Goal: Task Accomplishment & Management: Manage account settings

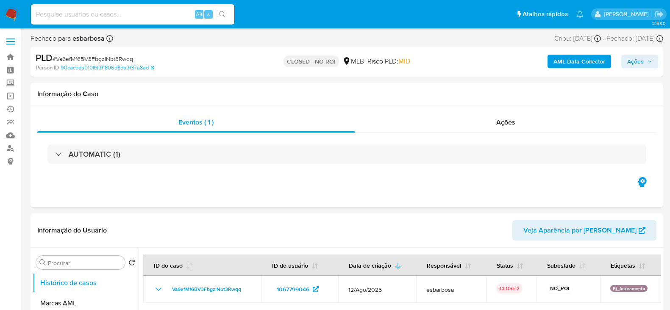
select select "10"
click at [450, 128] on div "Ações" at bounding box center [506, 122] width 302 height 20
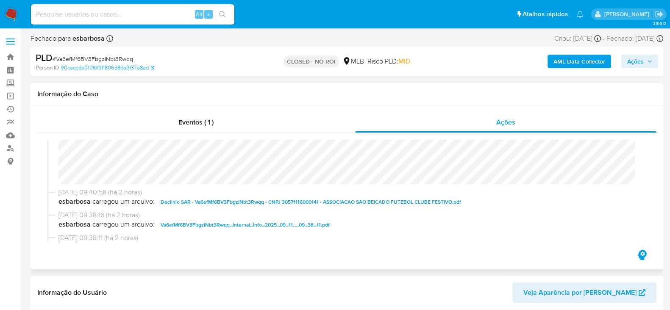
scroll to position [53, 0]
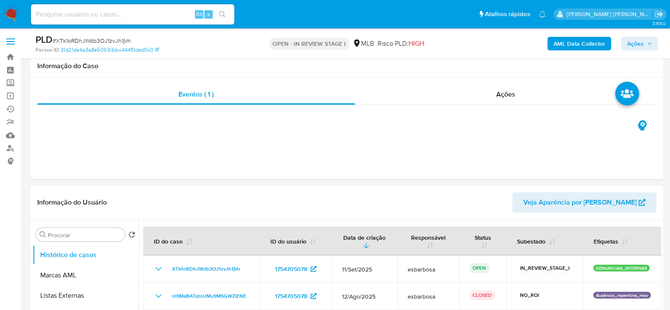
click at [93, 39] on span "# XTk1oRDhJWdb3OJ1zvJh1jVn" at bounding box center [92, 40] width 78 height 8
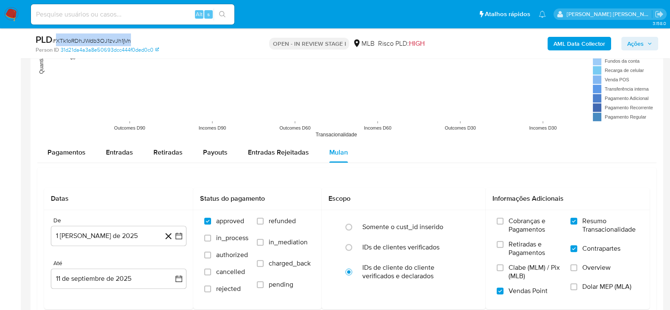
click at [93, 39] on span "# XTk1oRDhJWdb3OJ1zvJh1jVn" at bounding box center [92, 40] width 78 height 8
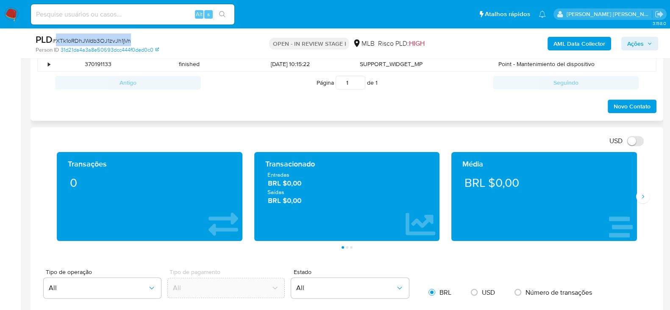
scroll to position [424, 0]
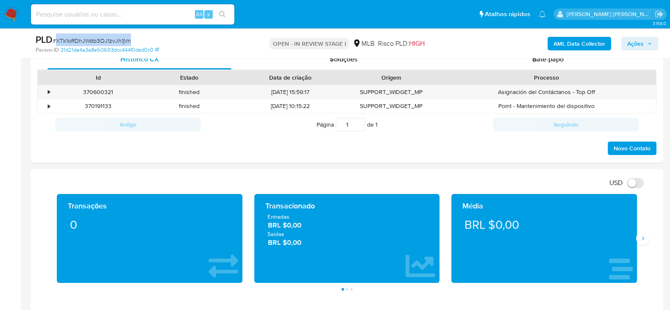
click at [114, 39] on span "# XTk1oRDhJWdb3OJ1zvJh1jVn" at bounding box center [92, 40] width 78 height 8
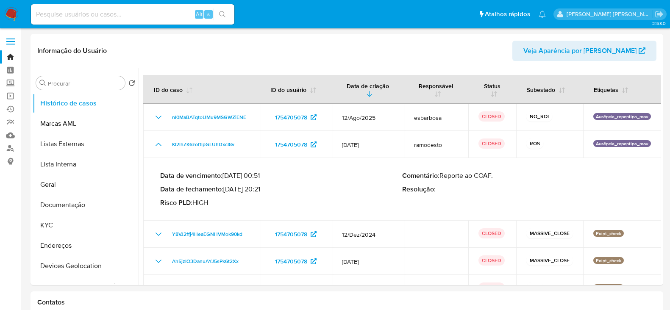
select select "10"
click at [14, 110] on link "Ejecuções automáticas" at bounding box center [50, 109] width 101 height 13
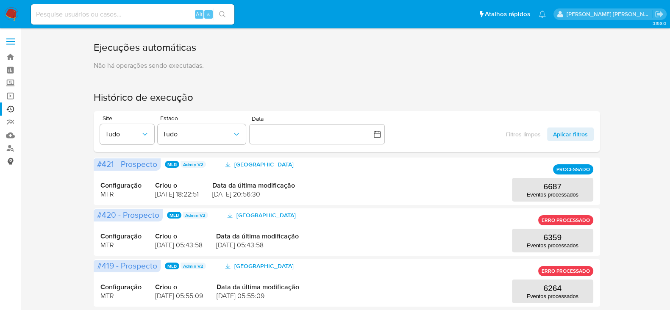
click at [11, 160] on link "Consolidado" at bounding box center [50, 161] width 101 height 13
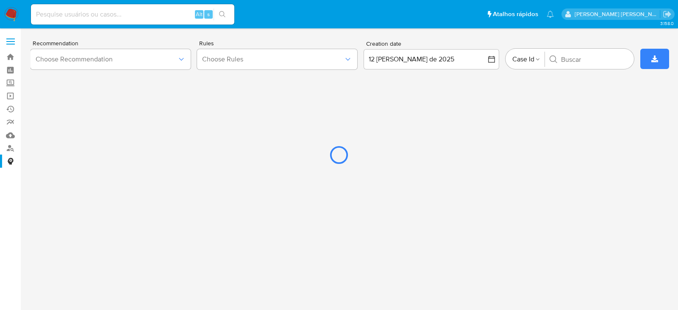
click at [11, 136] on div at bounding box center [339, 155] width 678 height 310
click at [11, 132] on div at bounding box center [339, 155] width 678 height 310
click at [14, 13] on div at bounding box center [339, 155] width 678 height 310
click at [1, 12] on div at bounding box center [339, 155] width 678 height 310
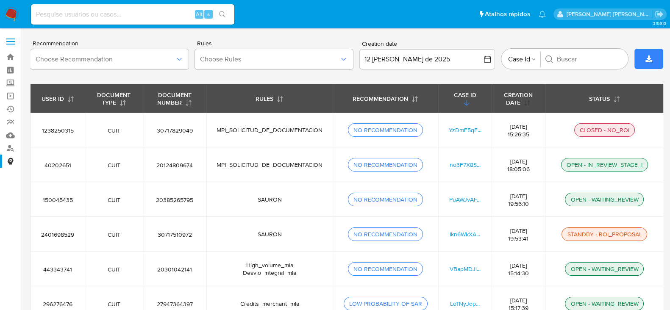
click at [527, 101] on icon "button" at bounding box center [527, 103] width 7 height 7
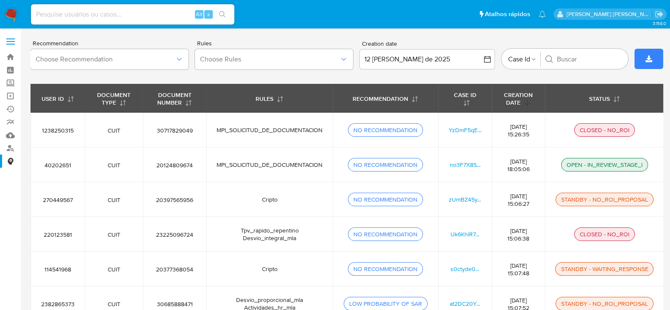
click at [526, 100] on icon "button" at bounding box center [527, 103] width 7 height 7
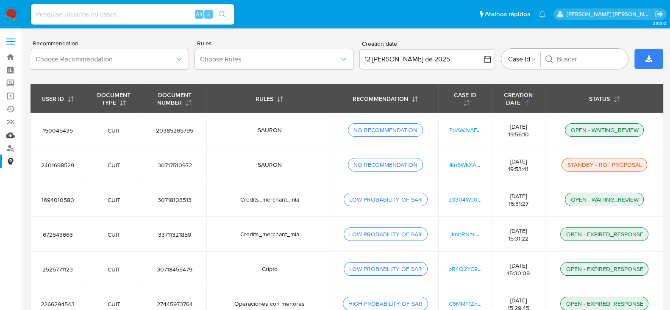
click at [13, 135] on link "Mulan" at bounding box center [50, 135] width 101 height 13
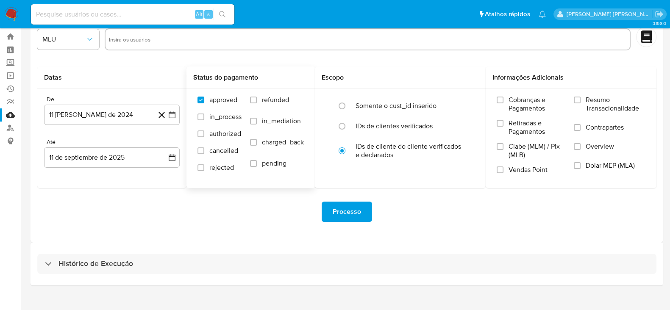
scroll to position [32, 0]
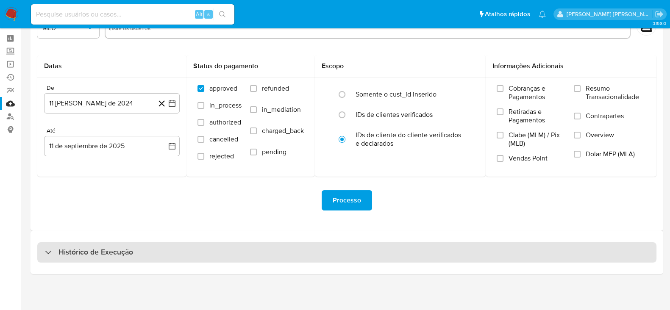
click at [187, 252] on div "Histórico de Execução" at bounding box center [346, 252] width 619 height 20
select select "10"
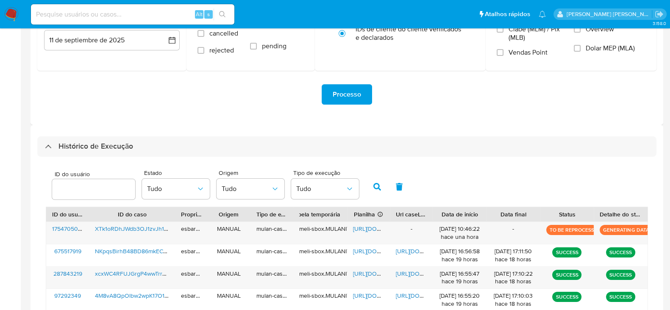
scroll to position [190, 0]
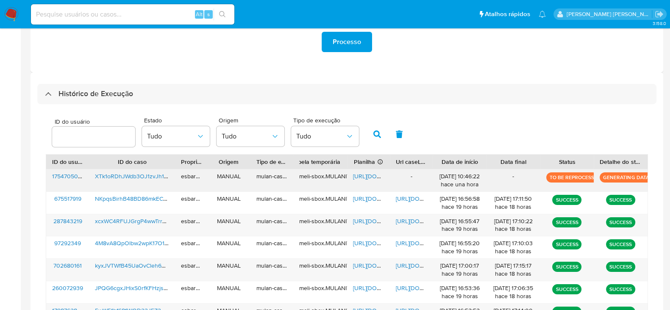
click at [556, 177] on p "TO BE REPROCESS" at bounding box center [571, 178] width 51 height 10
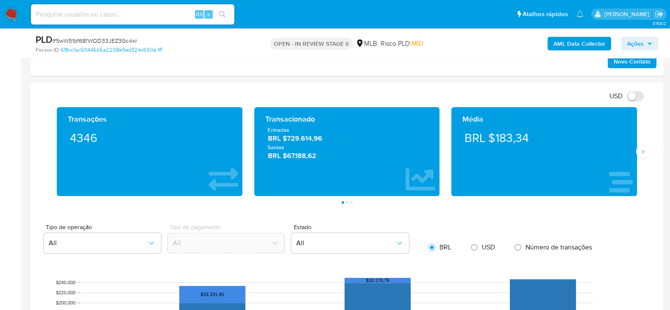
scroll to position [530, 0]
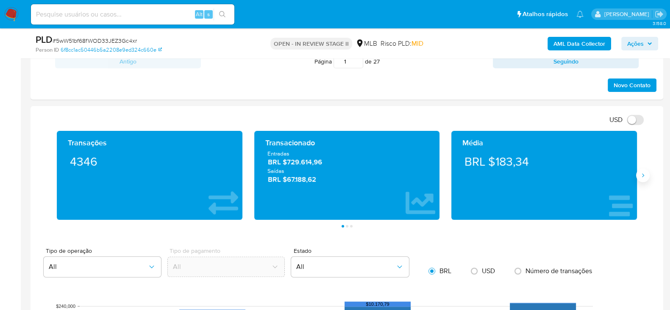
click at [642, 174] on icon "Siguiente" at bounding box center [643, 175] width 7 height 7
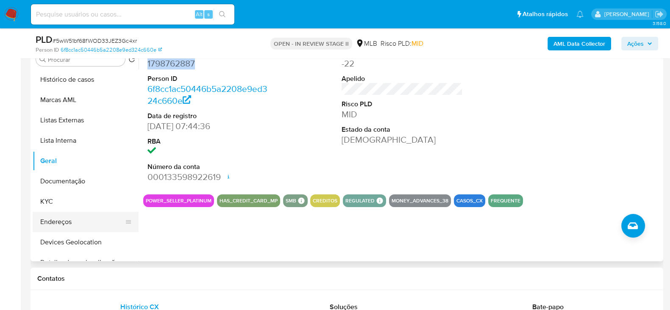
scroll to position [159, 0]
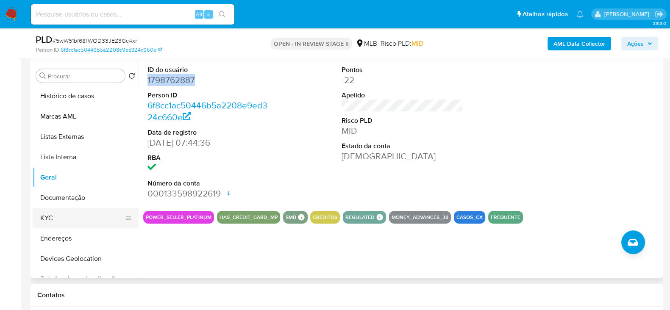
click at [65, 215] on button "KYC" at bounding box center [82, 218] width 99 height 20
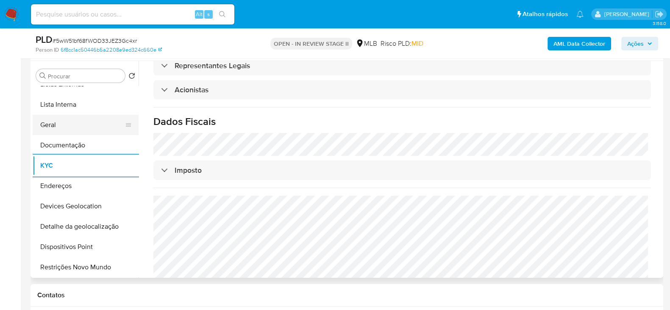
scroll to position [0, 0]
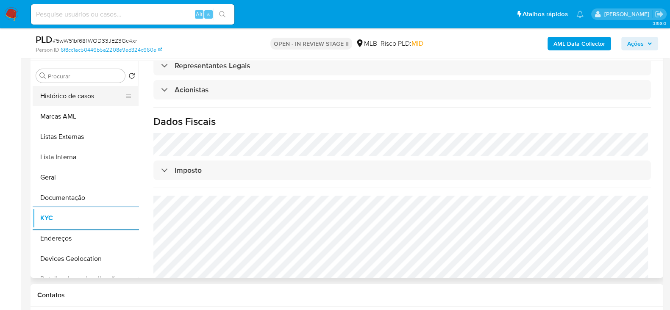
click at [91, 96] on button "Histórico de casos" at bounding box center [82, 96] width 99 height 20
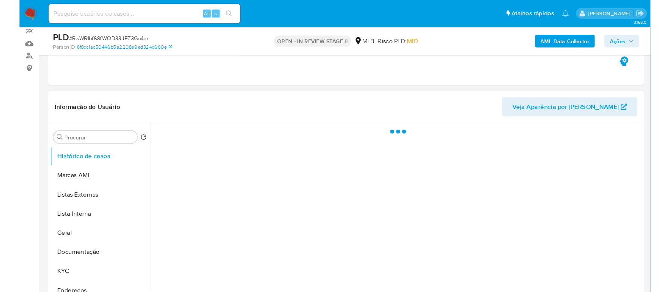
scroll to position [106, 0]
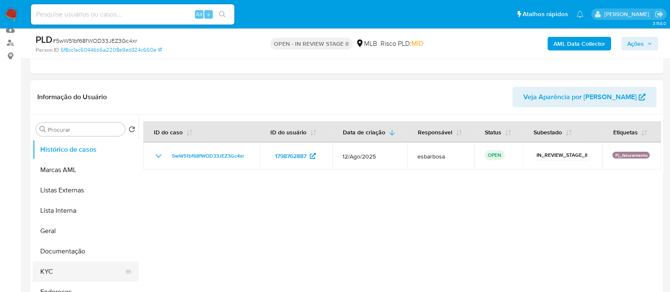
click at [55, 268] on button "KYC" at bounding box center [82, 272] width 99 height 20
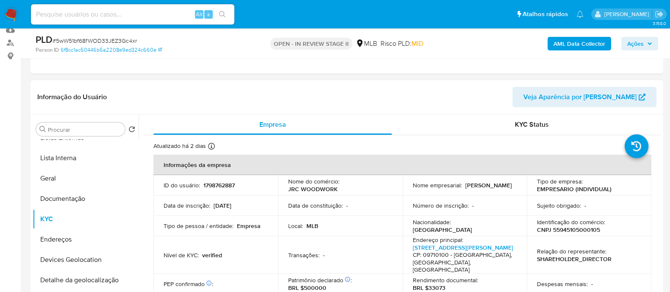
scroll to position [159, 0]
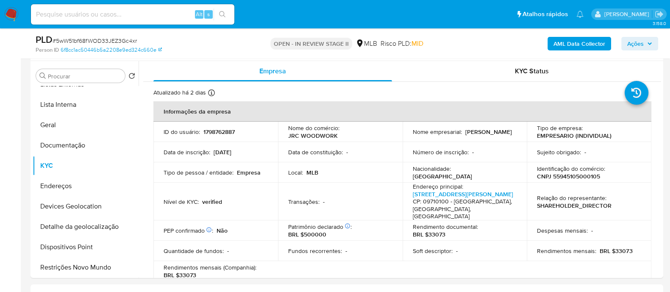
click at [577, 180] on p "CNPJ 55945105000105" at bounding box center [568, 177] width 63 height 8
copy p "55945105000105"
click at [78, 151] on button "Documentação" at bounding box center [82, 145] width 99 height 20
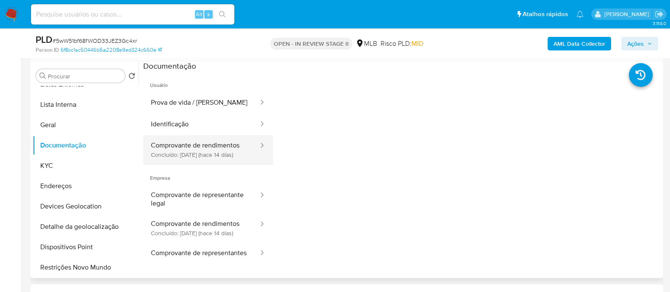
click at [198, 148] on button "Comprovante de rendimentos Concluído: 28/08/2025 (hace 14 días)" at bounding box center [201, 149] width 116 height 29
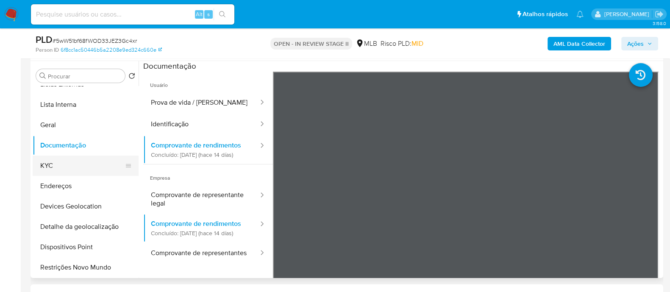
click at [64, 160] on button "KYC" at bounding box center [82, 166] width 99 height 20
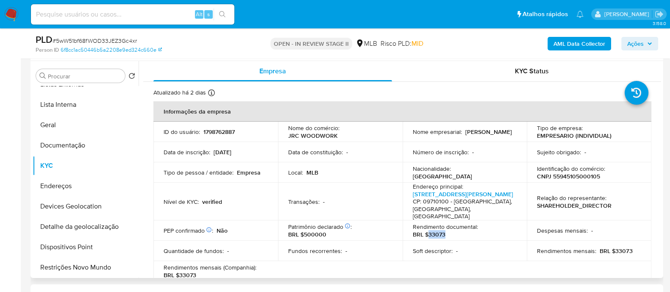
drag, startPoint x: 449, startPoint y: 228, endPoint x: 428, endPoint y: 228, distance: 21.2
click at [428, 228] on div "Rendimento documental : BRL $33073" at bounding box center [465, 230] width 104 height 15
copy p "33073"
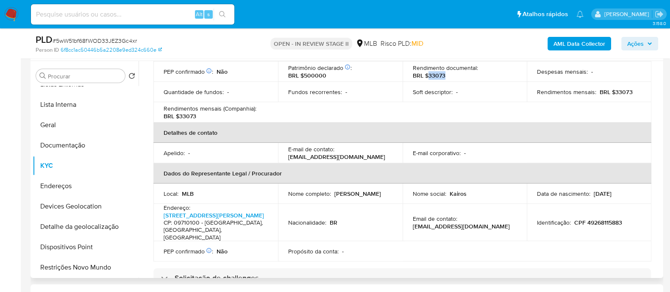
drag, startPoint x: 363, startPoint y: 192, endPoint x: 287, endPoint y: 192, distance: 75.9
click at [288, 192] on div "Nome completo : Joao Victor Rueda Campos" at bounding box center [340, 194] width 104 height 8
copy p "Joao Victor Rueda Campos"
drag, startPoint x: 625, startPoint y: 212, endPoint x: 572, endPoint y: 214, distance: 52.6
click at [572, 219] on div "Identificação : CPF 49268115883" at bounding box center [589, 223] width 104 height 8
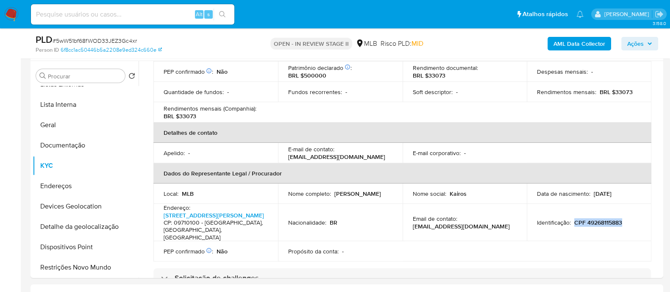
copy p "CPF 49268115883"
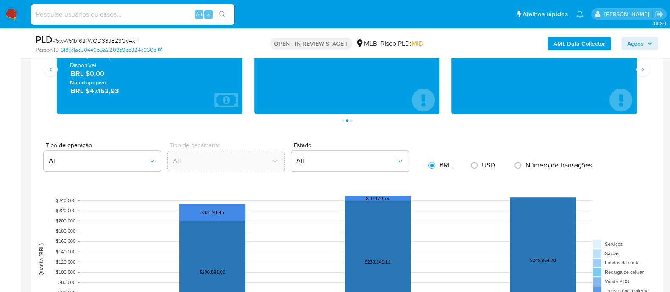
scroll to position [530, 0]
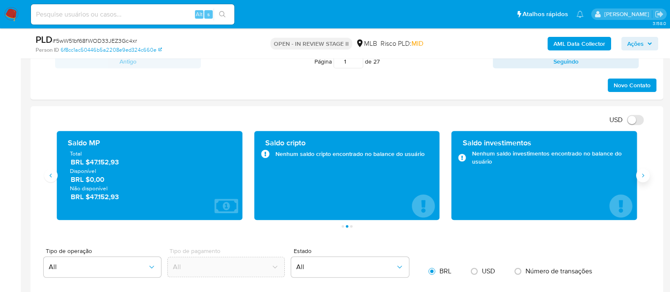
click at [642, 178] on icon "Siguiente" at bounding box center [643, 175] width 7 height 7
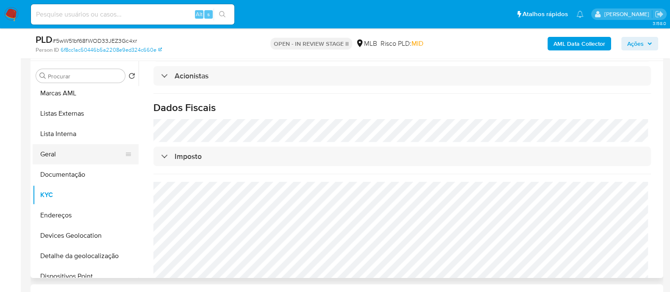
scroll to position [0, 0]
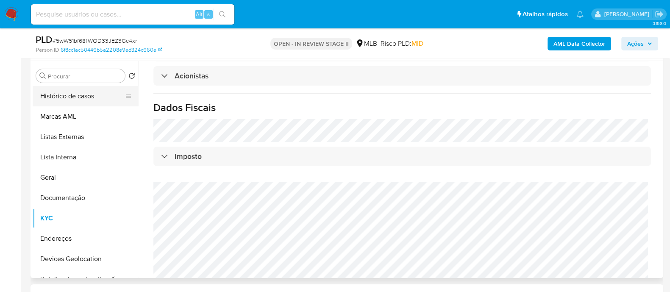
click at [87, 103] on button "Histórico de casos" at bounding box center [82, 96] width 99 height 20
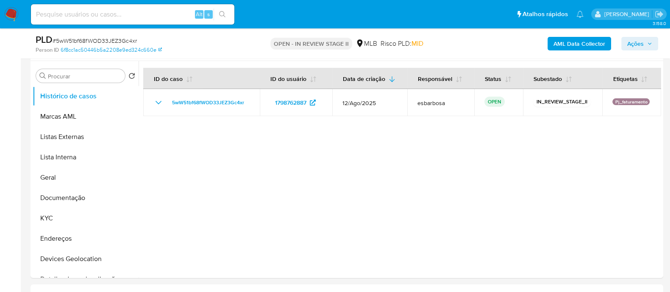
click at [123, 42] on span "# 5wW51bf68fWOD33JEZ3Gc4xr" at bounding box center [95, 40] width 84 height 8
copy span "5wW51bf68fWOD33JEZ3Gc4xr"
click at [640, 43] on span "Ações" at bounding box center [635, 44] width 17 height 14
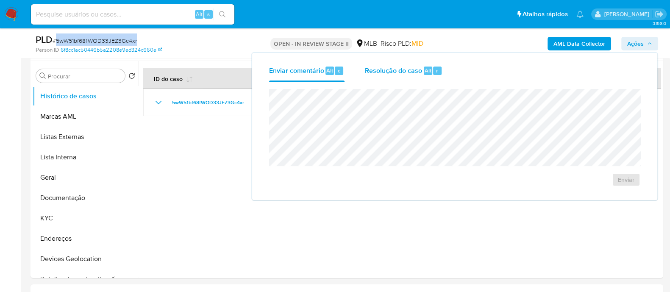
click at [397, 71] on span "Resolução do caso" at bounding box center [393, 70] width 57 height 10
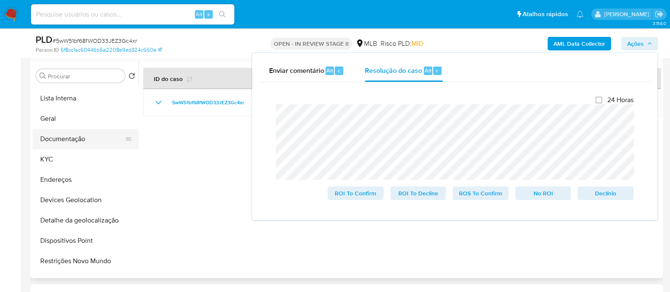
scroll to position [106, 0]
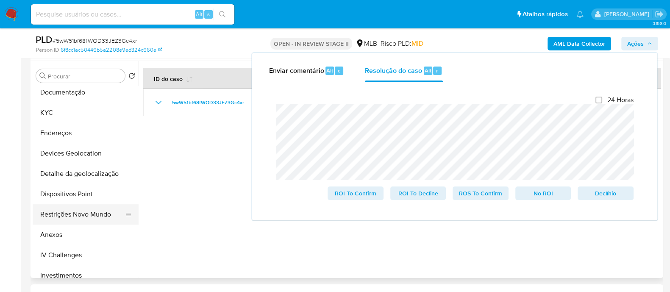
click at [76, 214] on button "Restrições Novo Mundo" at bounding box center [82, 214] width 99 height 20
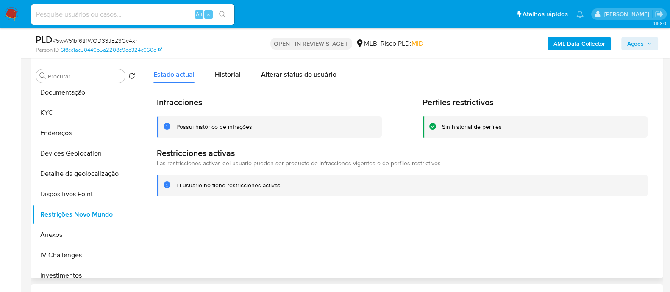
click at [199, 128] on div "Possui histórico de infrações" at bounding box center [214, 127] width 76 height 8
click at [366, 236] on div at bounding box center [400, 169] width 523 height 217
click at [217, 73] on span "Historial" at bounding box center [228, 75] width 26 height 10
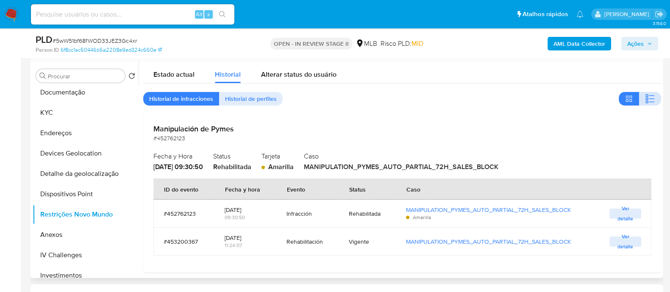
click at [646, 100] on icon "button" at bounding box center [647, 99] width 3 height 3
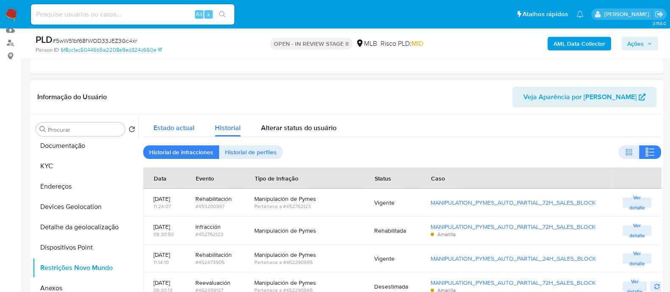
click at [178, 125] on span "Estado actual" at bounding box center [173, 128] width 41 height 10
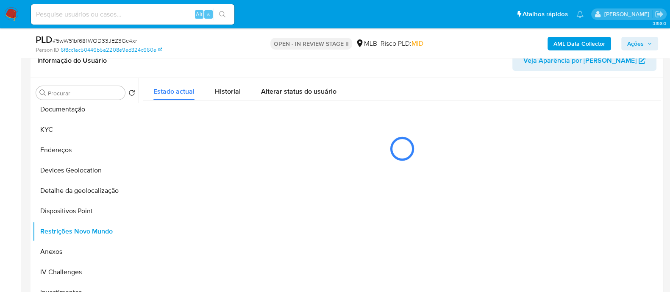
scroll to position [159, 0]
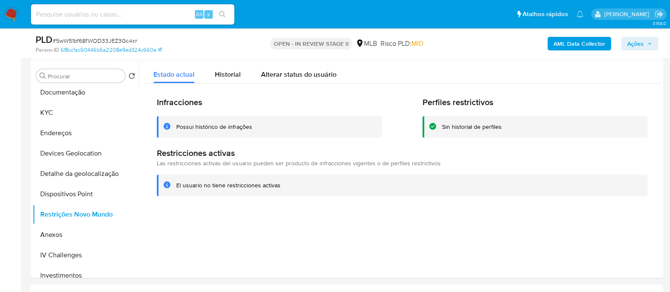
click at [573, 47] on b "AML Data Collector" at bounding box center [580, 44] width 52 height 14
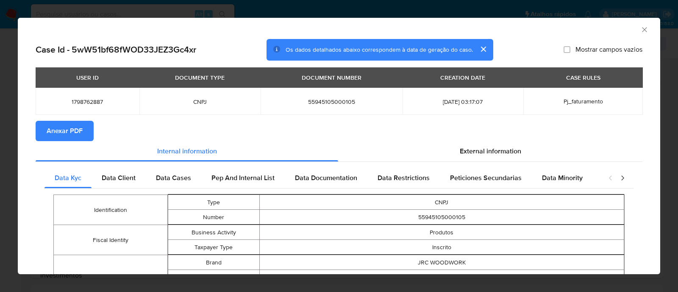
click at [424, 217] on td "55945105000105" at bounding box center [441, 217] width 365 height 15
copy td "55945105000105"
click at [57, 132] on span "Anexar PDF" at bounding box center [65, 131] width 36 height 19
click at [641, 29] on icon "Fechar a janela" at bounding box center [645, 29] width 8 height 8
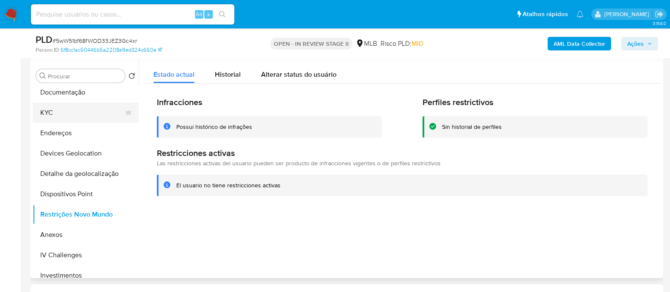
click at [68, 115] on button "KYC" at bounding box center [82, 113] width 99 height 20
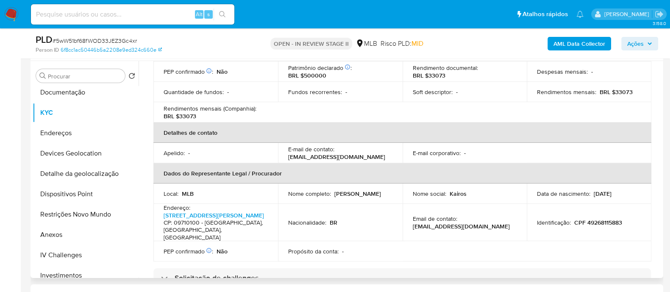
click at [600, 219] on p "CPF 49268115883" at bounding box center [598, 223] width 48 height 8
copy p "49268115883"
click at [75, 195] on button "Dispositivos Point" at bounding box center [82, 194] width 99 height 20
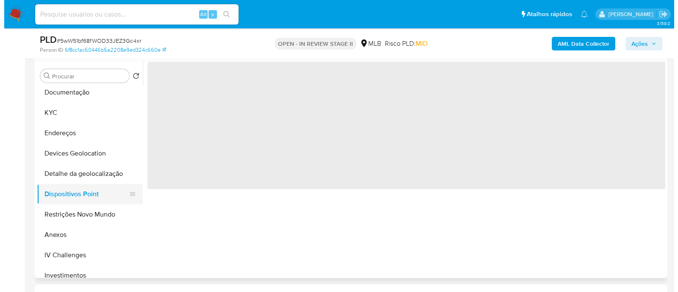
scroll to position [0, 0]
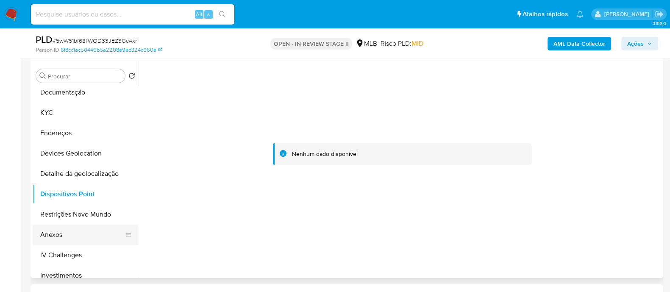
click at [66, 234] on button "Anexos" at bounding box center [82, 235] width 99 height 20
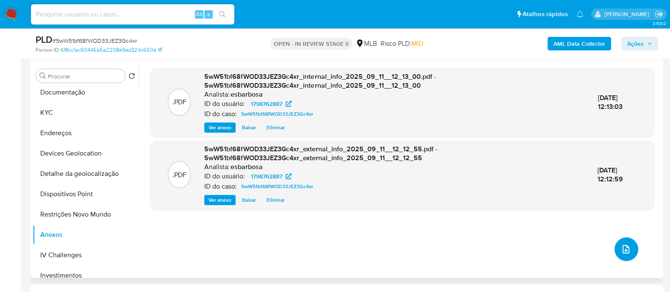
click at [624, 255] on button "upload-file" at bounding box center [627, 249] width 24 height 24
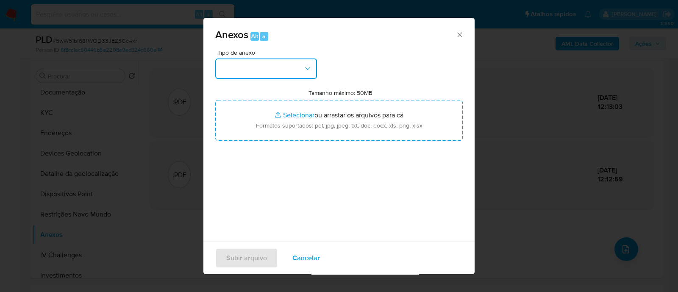
click at [287, 64] on button "button" at bounding box center [266, 69] width 102 height 20
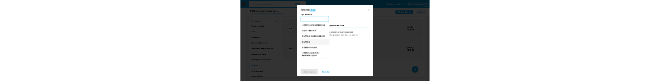
scroll to position [131, 0]
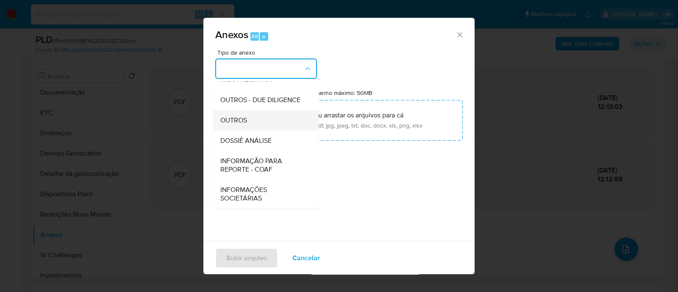
click at [242, 123] on span "OUTROS" at bounding box center [233, 120] width 27 height 8
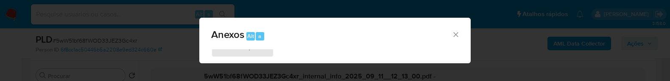
type input "C:\fakepath\Declinio SAR - 5wW51bf68fWOD33JEZ3Gc4xr - CNPJ 55945105000105 - JOA…"
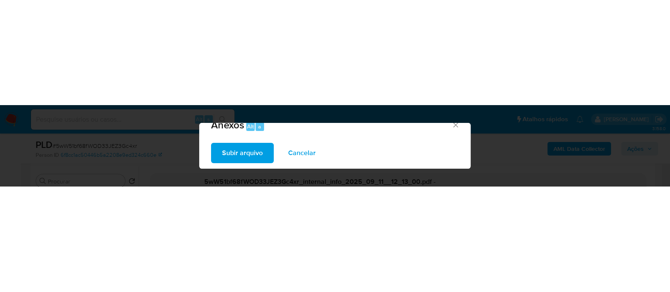
scroll to position [15, 0]
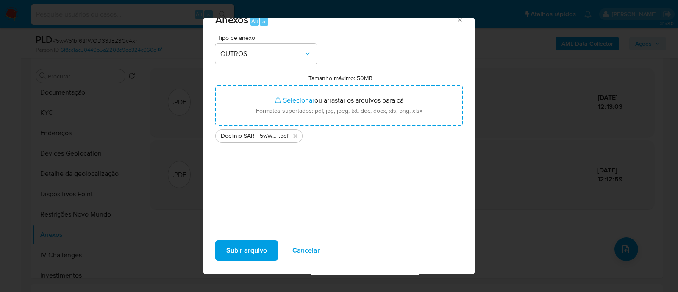
click at [250, 259] on span "Subir arquivo" at bounding box center [246, 250] width 41 height 19
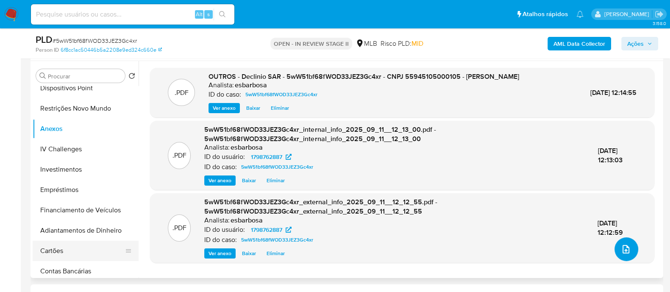
scroll to position [265, 0]
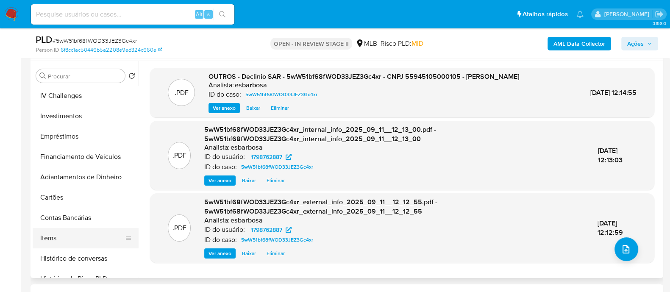
click at [57, 237] on button "Items" at bounding box center [82, 238] width 99 height 20
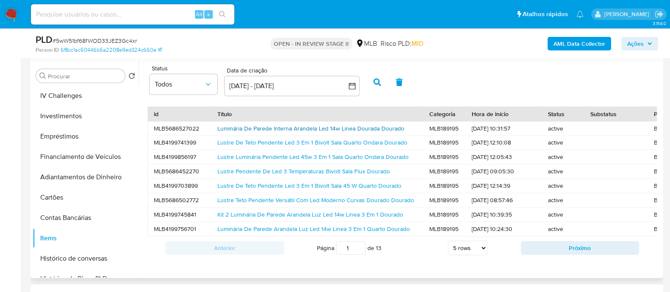
click at [240, 128] on link "Luminária De Parede Interna Arandela Led 14w Linea Dourada Dourado" at bounding box center [310, 128] width 187 height 8
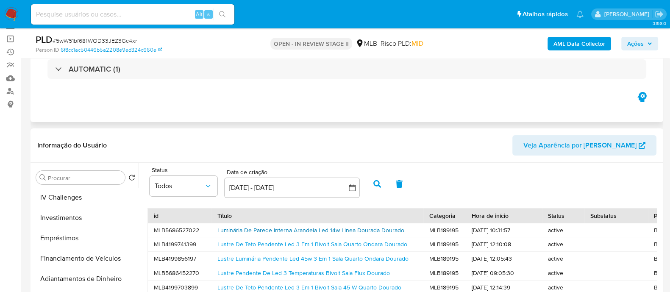
scroll to position [53, 0]
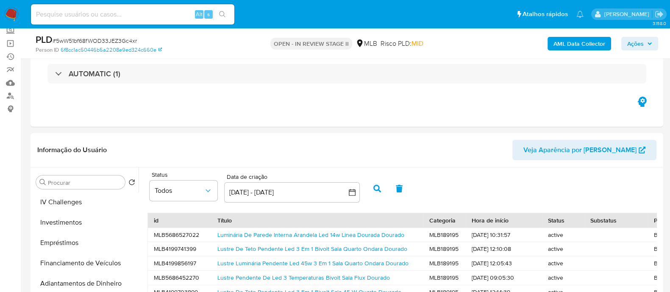
click at [630, 48] on span "Ações" at bounding box center [635, 44] width 17 height 14
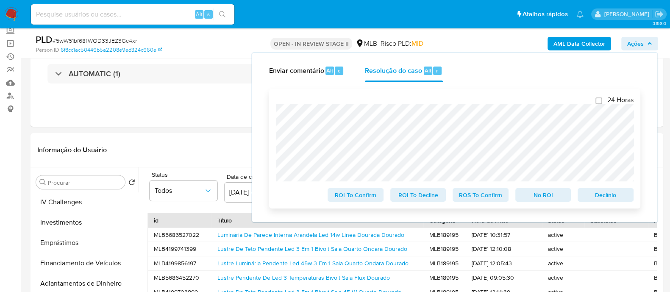
click at [535, 200] on span "No ROI" at bounding box center [543, 195] width 44 height 12
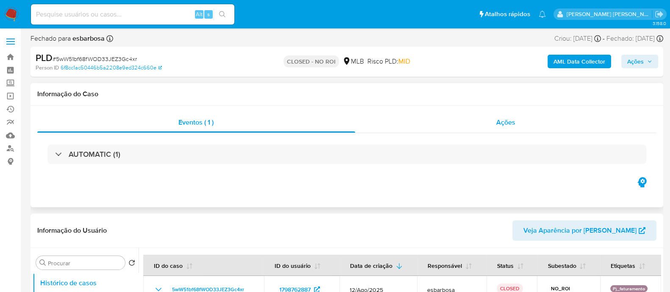
select select "10"
click at [410, 119] on div "Ações" at bounding box center [506, 122] width 302 height 20
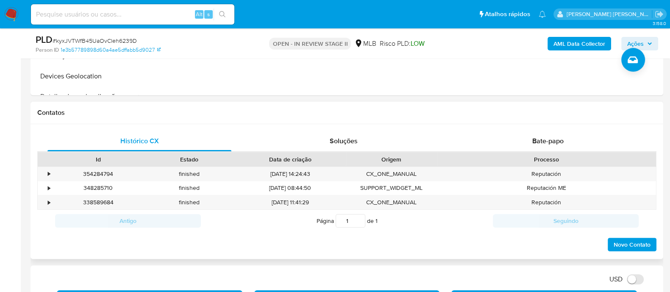
scroll to position [371, 0]
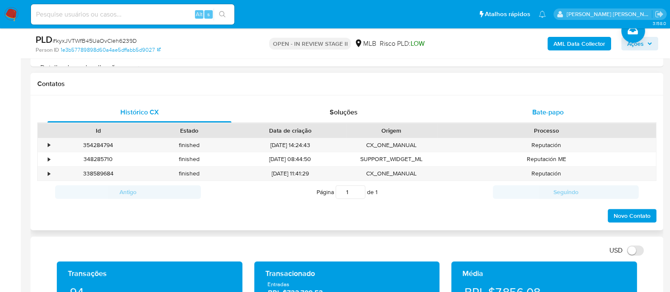
click at [529, 114] on div "Bate-papo" at bounding box center [548, 112] width 184 height 20
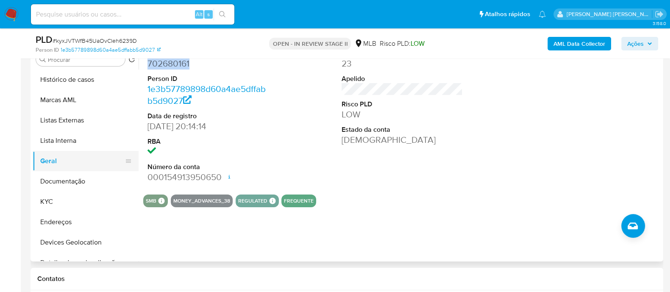
scroll to position [159, 0]
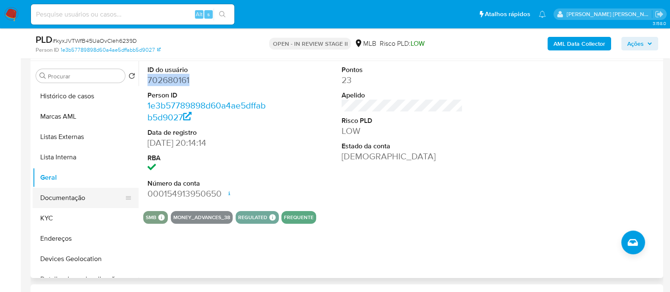
click at [74, 193] on button "Documentação" at bounding box center [82, 198] width 99 height 20
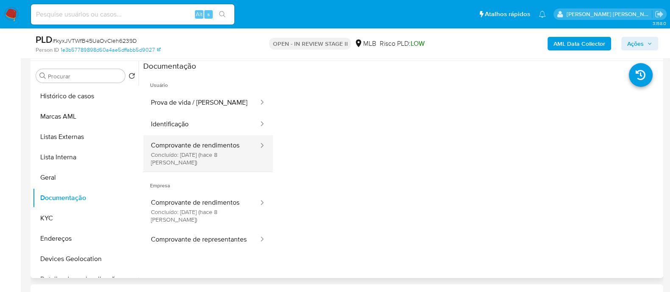
click at [203, 144] on button "Comprovante de rendimentos Concluído: [DATE] (hace 8 [PERSON_NAME])" at bounding box center [201, 153] width 116 height 36
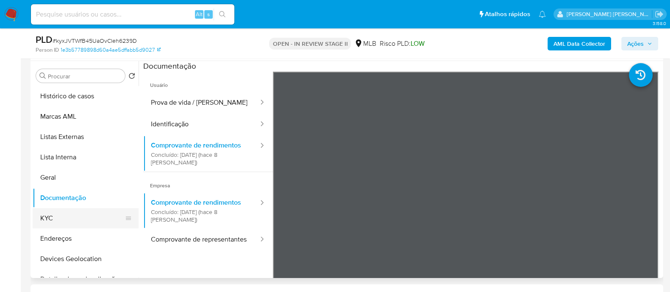
click at [56, 217] on button "KYC" at bounding box center [82, 218] width 99 height 20
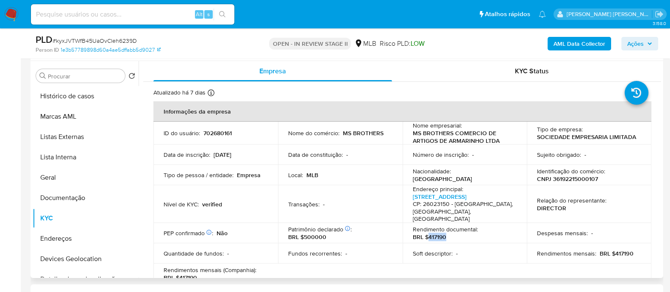
drag, startPoint x: 451, startPoint y: 233, endPoint x: 427, endPoint y: 231, distance: 24.2
click at [427, 231] on div "Rendimento documental : BRL $417190" at bounding box center [465, 233] width 104 height 15
copy p "417190"
click at [63, 192] on button "Documentação" at bounding box center [82, 198] width 99 height 20
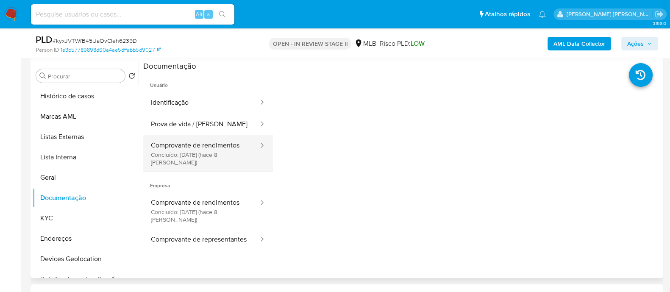
click at [203, 151] on button "Comprovante de rendimentos Concluído: [DATE] (hace 8 [PERSON_NAME])" at bounding box center [201, 153] width 116 height 36
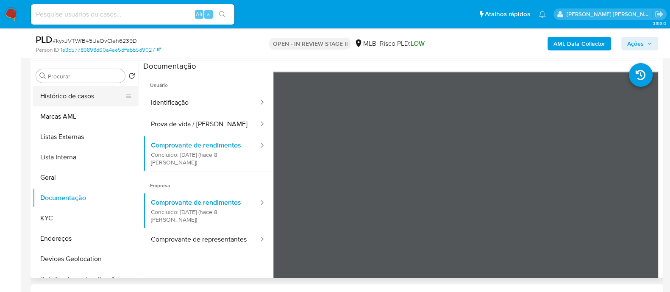
click at [75, 99] on button "Histórico de casos" at bounding box center [82, 96] width 99 height 20
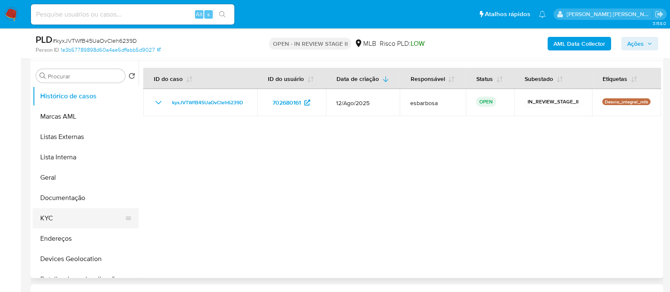
click at [55, 225] on button "KYC" at bounding box center [82, 218] width 99 height 20
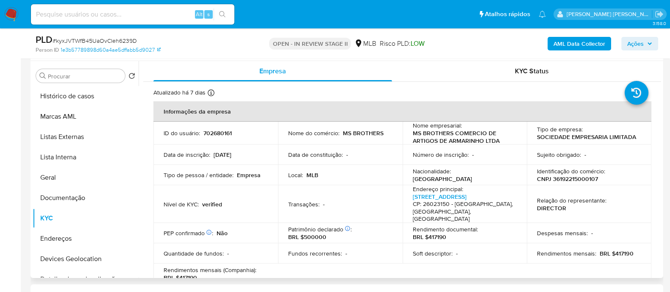
click at [579, 179] on p "CNPJ 36192215000107" at bounding box center [567, 179] width 61 height 8
copy p "36192215000107"
drag, startPoint x: 74, startPoint y: 178, endPoint x: 77, endPoint y: 175, distance: 4.8
click at [74, 178] on button "Geral" at bounding box center [82, 177] width 99 height 20
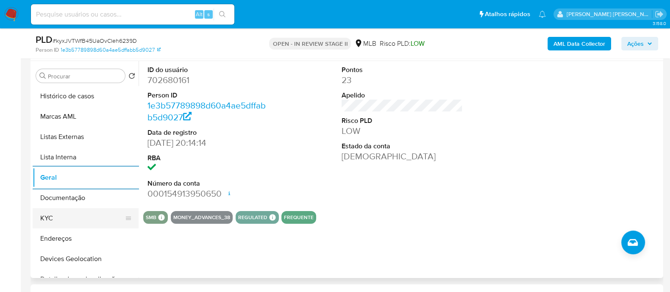
drag, startPoint x: 99, startPoint y: 218, endPoint x: 121, endPoint y: 215, distance: 22.2
click at [99, 218] on button "KYC" at bounding box center [82, 218] width 99 height 20
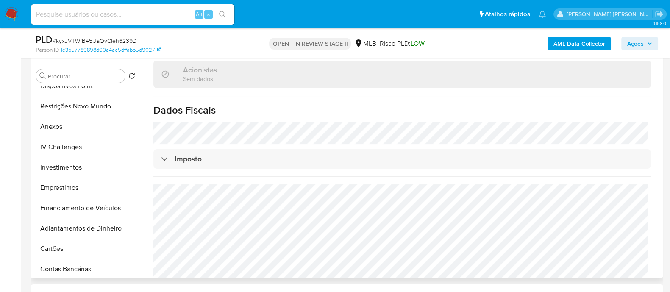
scroll to position [265, 0]
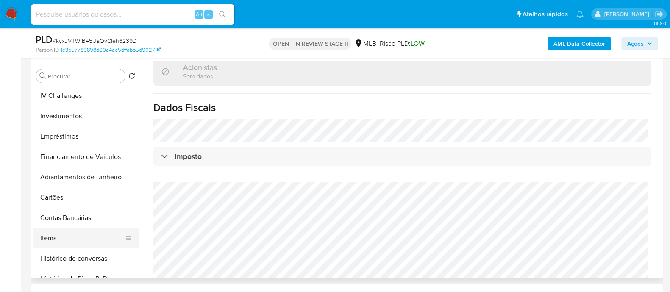
click at [59, 240] on button "Items" at bounding box center [82, 238] width 99 height 20
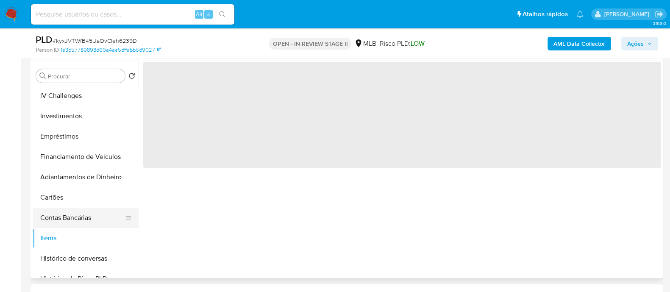
scroll to position [318, 0]
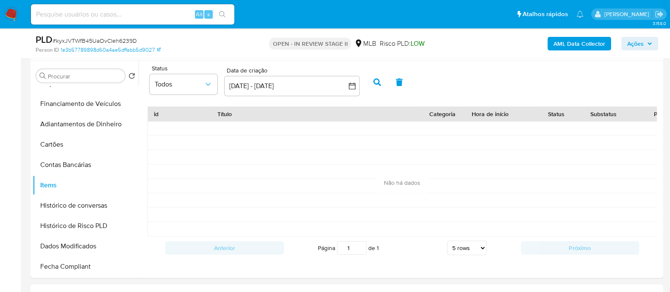
click at [112, 41] on span "# kyxJVTWfB45UaOvCleh6239D" at bounding box center [95, 40] width 84 height 8
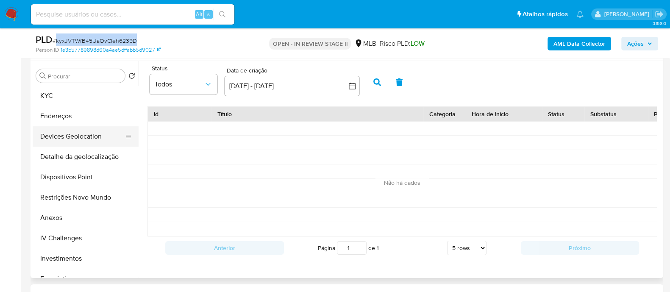
scroll to position [106, 0]
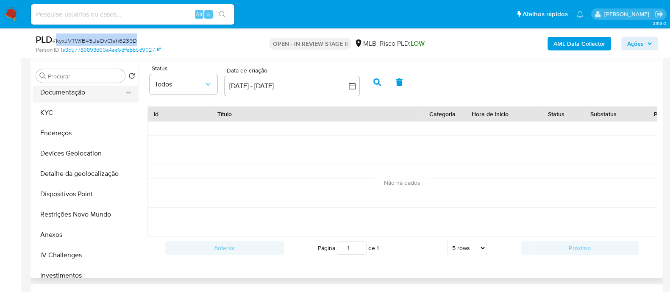
click at [65, 96] on button "Documentação" at bounding box center [82, 92] width 99 height 20
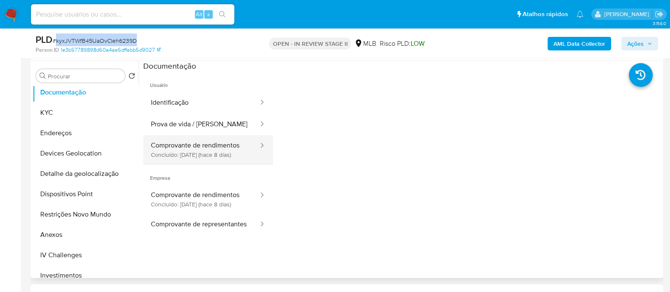
click at [210, 156] on button "Comprovante de rendimentos Concluído: [DATE] (hace 8 [PERSON_NAME])" at bounding box center [201, 153] width 116 height 36
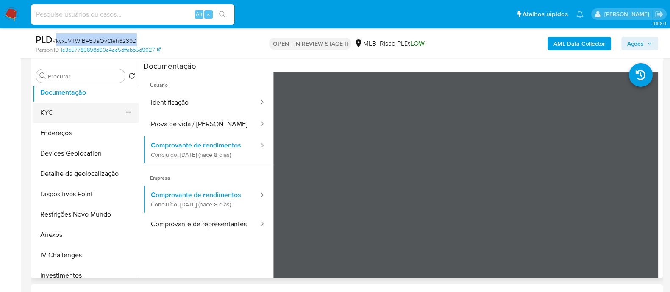
click at [61, 109] on button "KYC" at bounding box center [82, 113] width 99 height 20
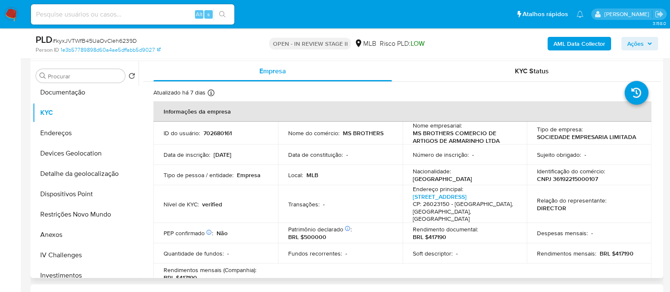
click at [571, 177] on p "CNPJ 36192215000107" at bounding box center [567, 179] width 61 height 8
copy p "36192215000107"
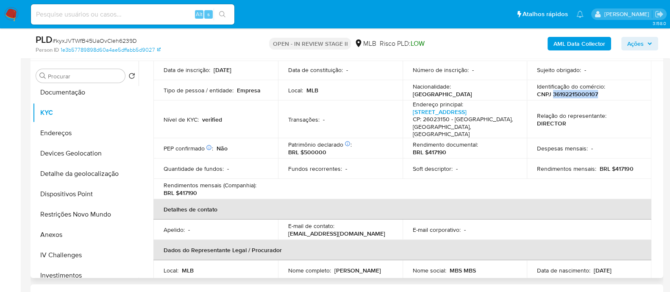
scroll to position [159, 0]
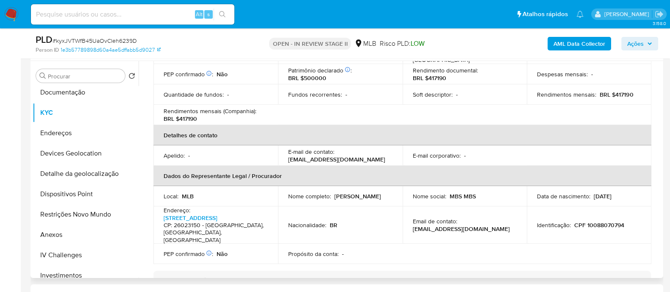
click at [603, 224] on p "CPF 10088070794" at bounding box center [599, 228] width 50 height 8
copy p "10088070794"
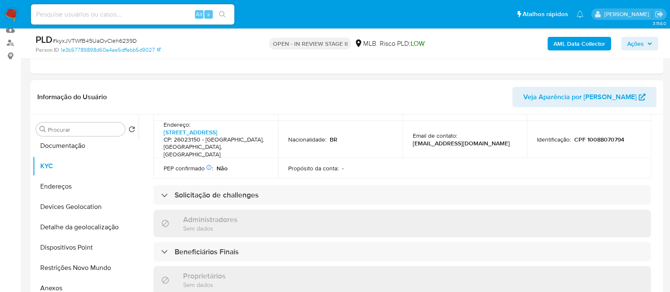
scroll to position [245, 0]
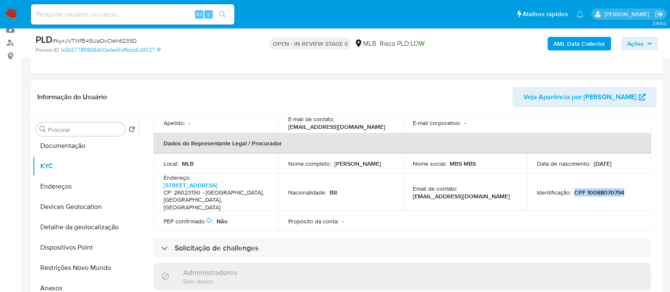
drag, startPoint x: 623, startPoint y: 181, endPoint x: 572, endPoint y: 181, distance: 50.4
click at [572, 191] on div "Identificação : CPF 10088070794" at bounding box center [589, 195] width 104 height 8
copy p "CPF 10088070794"
drag, startPoint x: 207, startPoint y: 183, endPoint x: 189, endPoint y: 192, distance: 20.1
click at [189, 192] on h4 "CP: 26023150 - Nova Iguaçu, Rio De Janeiro, Brasil" at bounding box center [214, 203] width 101 height 22
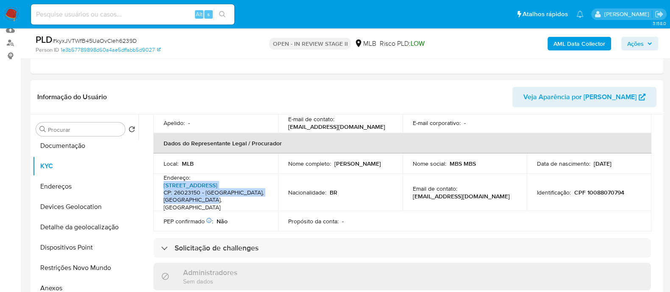
drag, startPoint x: 204, startPoint y: 192, endPoint x: 163, endPoint y: 178, distance: 43.3
click at [164, 184] on p "Rua Jatobá 109, Carmari CP: 26023150 - Nova Iguaçu, Rio De Janeiro, Brasil" at bounding box center [214, 199] width 101 height 30
copy p "Rua Jatobá 109, Carmari CP: 26023150 - Nova Iguaçu, Rio De Janeiro, Brasil"
drag, startPoint x: 363, startPoint y: 162, endPoint x: 287, endPoint y: 163, distance: 76.7
click at [287, 163] on td "Nome completo : Bruno de Paula Goncalves" at bounding box center [340, 164] width 125 height 23
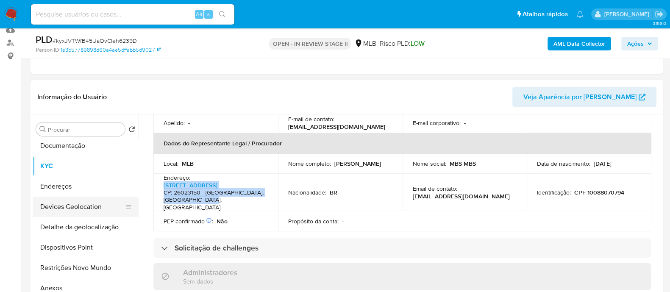
copy p "Bruno de Paula Goncalves"
click at [61, 187] on button "Endereços" at bounding box center [82, 186] width 99 height 20
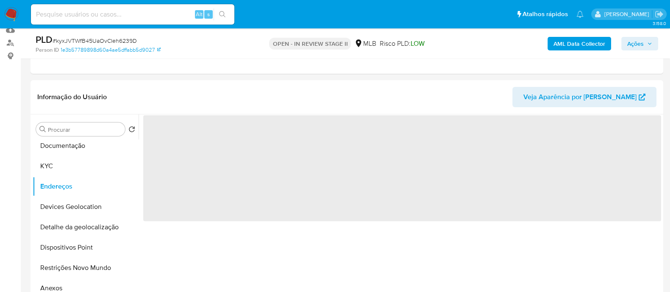
scroll to position [0, 0]
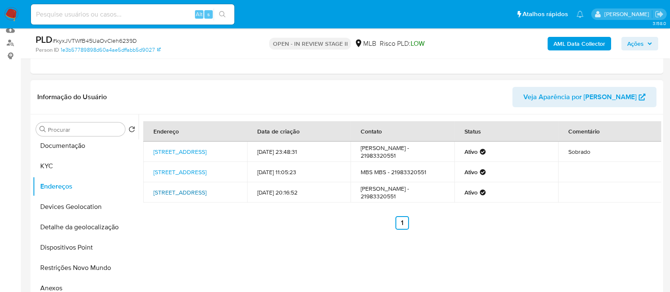
click at [180, 191] on link "Rua Jatobá 109, Nova Iguaçu, Rio De Janeiro, 26023150, Brasil 109" at bounding box center [179, 195] width 53 height 8
drag, startPoint x: 75, startPoint y: 164, endPoint x: 86, endPoint y: 163, distance: 10.2
click at [75, 163] on button "KYC" at bounding box center [82, 166] width 99 height 20
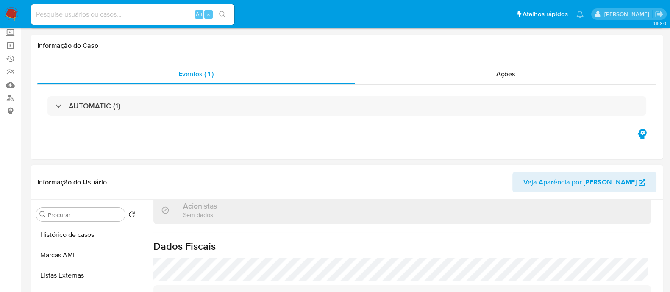
scroll to position [106, 0]
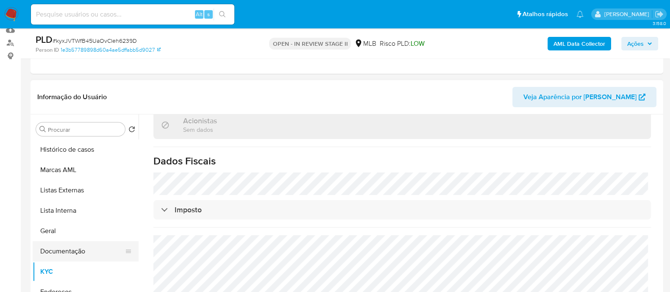
click at [70, 250] on button "Documentação" at bounding box center [82, 251] width 99 height 20
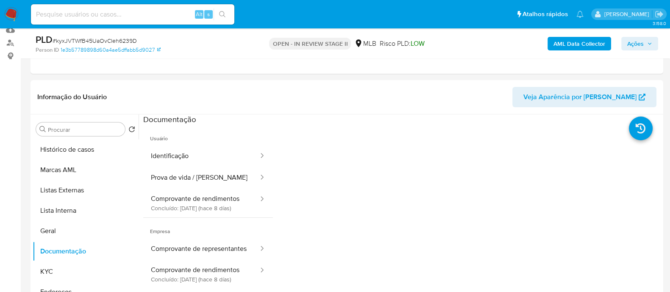
click at [189, 159] on button "Identificação" at bounding box center [201, 156] width 116 height 22
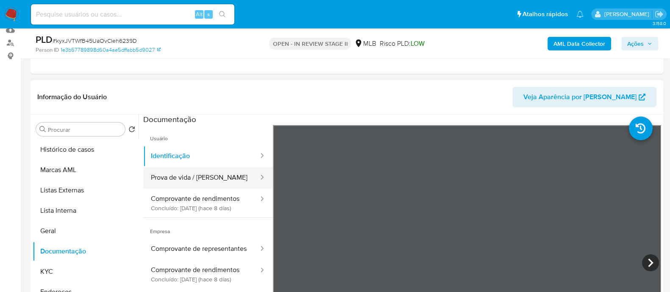
click at [220, 180] on button "Prova de vida / Selfie" at bounding box center [201, 178] width 116 height 22
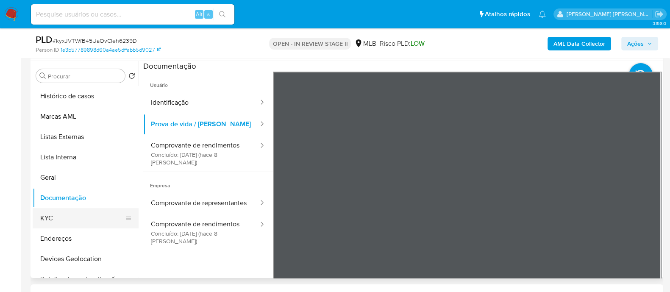
scroll to position [106, 0]
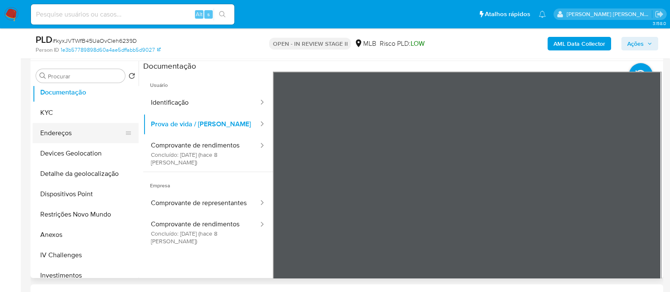
click at [83, 131] on button "Endereços" at bounding box center [82, 133] width 99 height 20
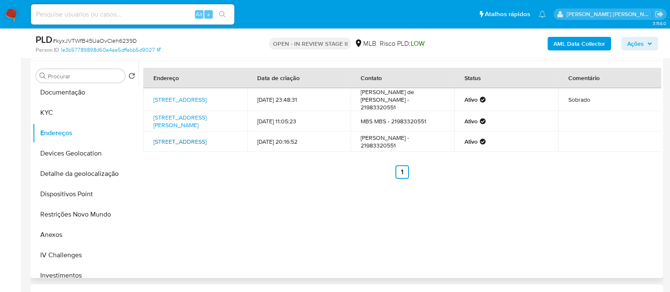
click at [183, 139] on link "Rua Jatobá 109, Nova Iguaçu, Rio De Janeiro, 26023150, Brasil 109" at bounding box center [179, 141] width 53 height 8
click at [184, 113] on link "Rua Atriz Nádia Maria 144, Rio De Janeiro, Rio De Janeiro, 23092370, Brasil 144" at bounding box center [179, 121] width 53 height 16
click at [189, 95] on link "Rua Sergipe 215, Mesquita, Rio De Janeiro, 26556280, Brasil 215" at bounding box center [179, 99] width 53 height 8
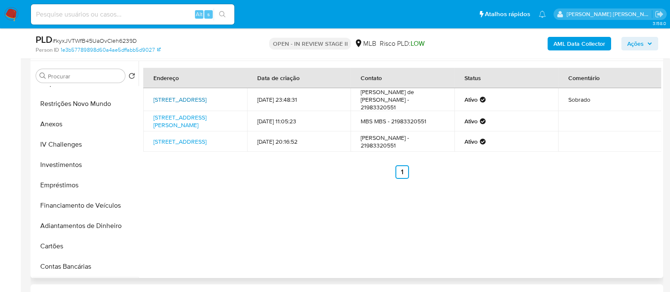
scroll to position [265, 0]
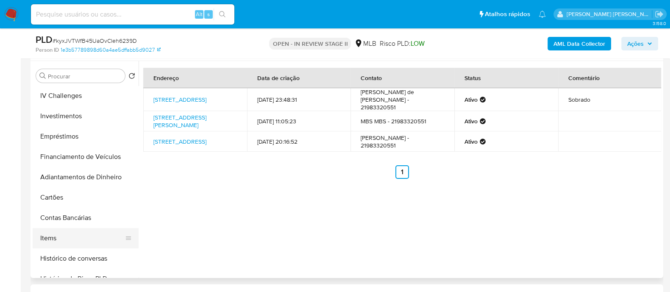
click at [62, 233] on button "Items" at bounding box center [82, 238] width 99 height 20
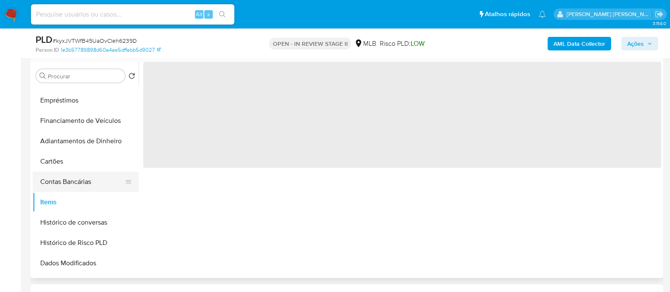
scroll to position [318, 0]
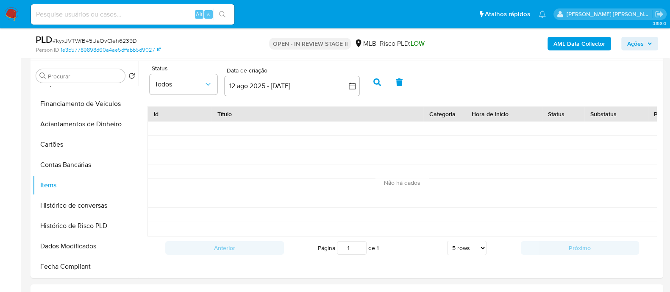
click at [630, 45] on span "Ações" at bounding box center [635, 44] width 17 height 14
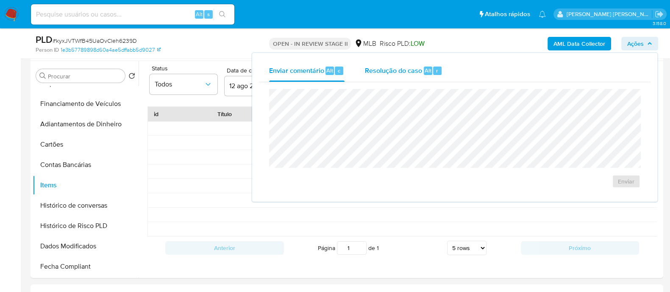
click at [399, 78] on div "Resolução do caso Alt r" at bounding box center [404, 71] width 78 height 22
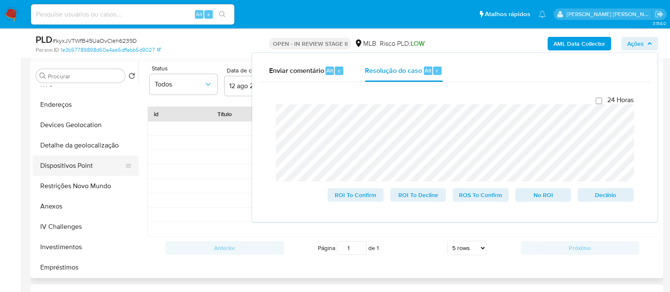
scroll to position [187, 0]
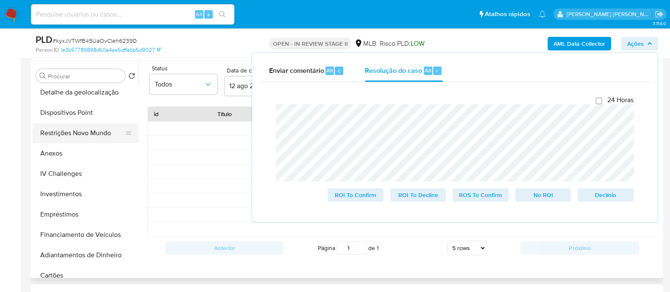
click at [83, 134] on button "Restrições Novo Mundo" at bounding box center [82, 133] width 99 height 20
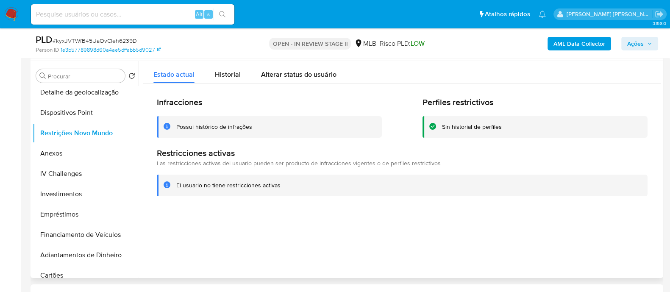
click at [228, 120] on div "Possui histórico de infrações" at bounding box center [269, 127] width 225 height 22
click at [228, 128] on div "Possui histórico de infrações" at bounding box center [214, 127] width 76 height 8
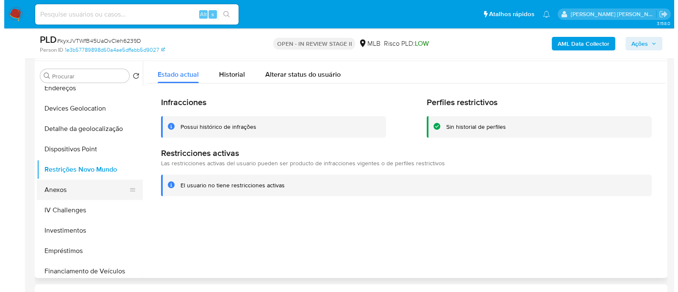
scroll to position [134, 0]
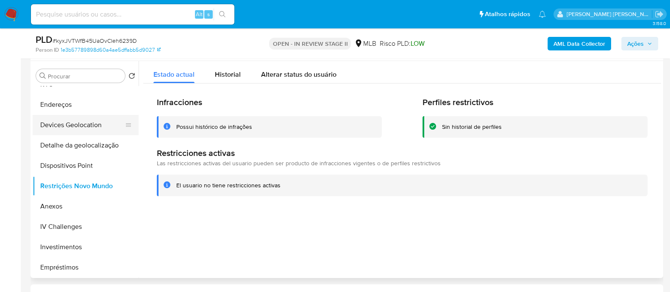
click at [94, 127] on button "Devices Geolocation" at bounding box center [82, 125] width 99 height 20
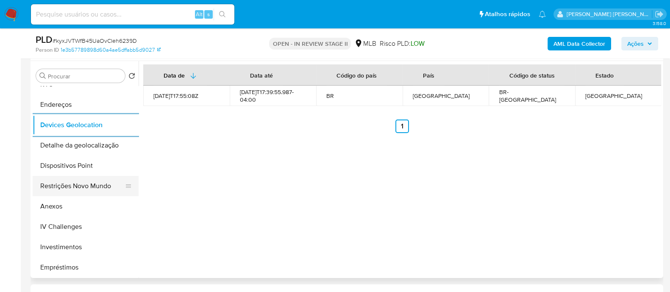
click at [85, 188] on button "Restrições Novo Mundo" at bounding box center [82, 186] width 99 height 20
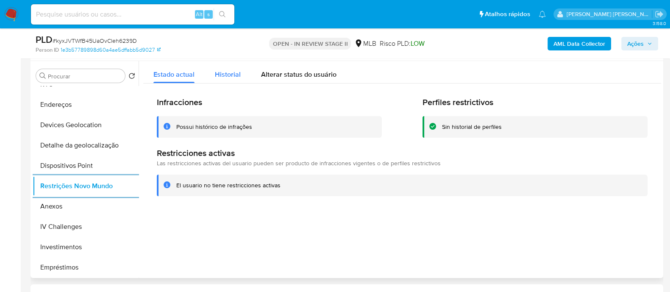
drag, startPoint x: 216, startPoint y: 74, endPoint x: 233, endPoint y: 74, distance: 17.4
click at [217, 74] on span "Historial" at bounding box center [228, 75] width 26 height 10
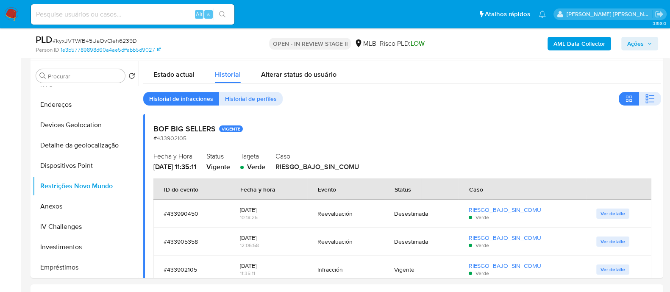
drag, startPoint x: 651, startPoint y: 100, endPoint x: 527, endPoint y: 40, distance: 137.5
click at [650, 100] on icon "button" at bounding box center [650, 99] width 10 height 10
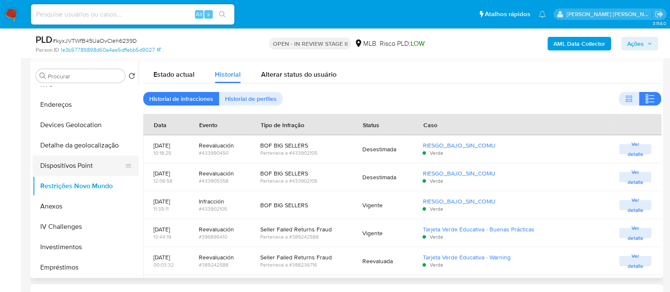
click at [84, 161] on button "Dispositivos Point" at bounding box center [82, 166] width 99 height 20
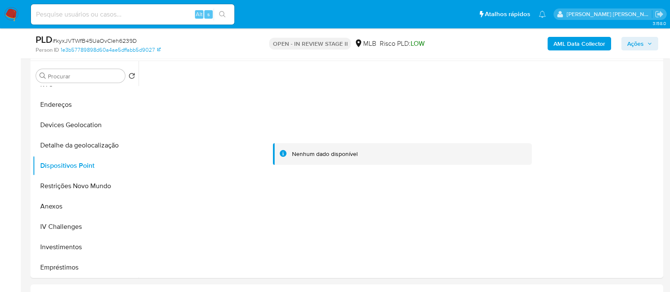
click at [577, 44] on b "AML Data Collector" at bounding box center [580, 44] width 52 height 14
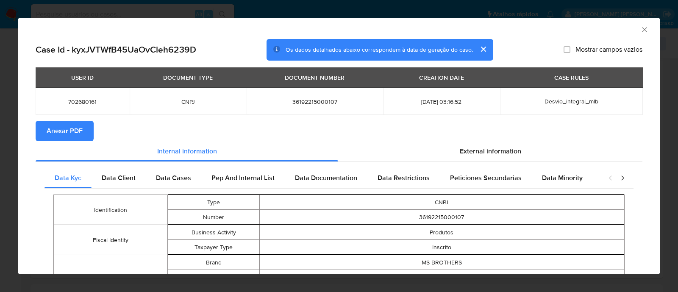
click at [70, 135] on span "Anexar PDF" at bounding box center [65, 131] width 36 height 19
click at [641, 30] on icon "Fechar a janela" at bounding box center [645, 29] width 8 height 8
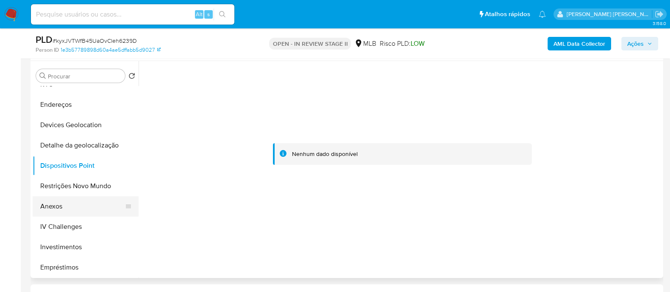
click at [54, 200] on button "Anexos" at bounding box center [82, 206] width 99 height 20
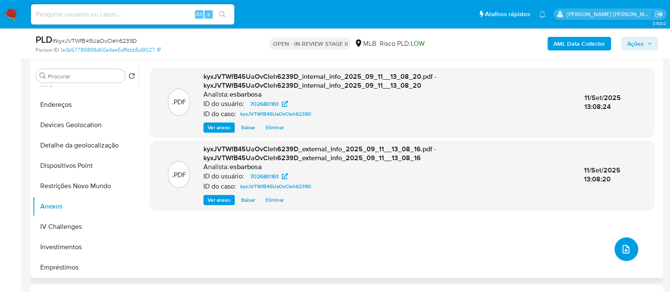
click at [628, 248] on button "upload-file" at bounding box center [627, 249] width 24 height 24
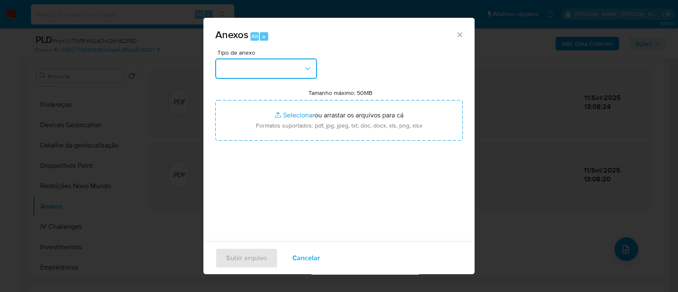
click at [260, 71] on button "button" at bounding box center [266, 69] width 102 height 20
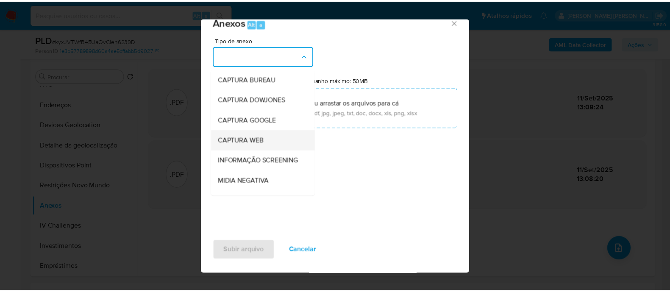
scroll to position [131, 0]
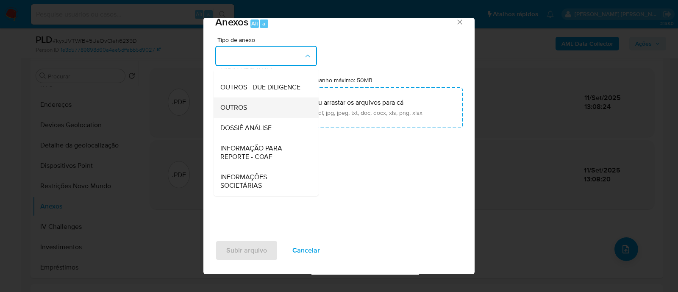
click at [236, 109] on span "OUTROS" at bounding box center [233, 107] width 27 height 8
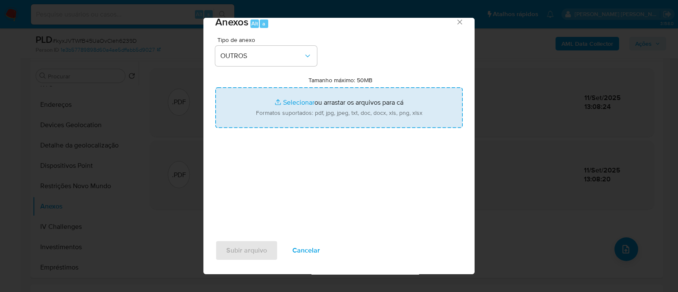
click at [294, 102] on input "Tamanho máximo: 50MB Selecionar arquivos" at bounding box center [339, 107] width 248 height 41
type input "C:\fakepath\SAR - XXXXX - CNPJ 36192215000107 - MS BROTHERS COMERCIO DE ARTIGOS…"
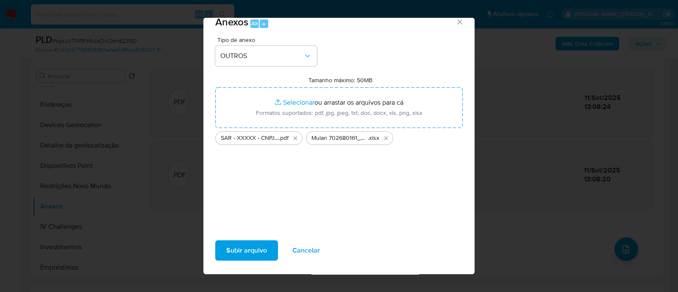
click at [242, 251] on span "Subir arquivo" at bounding box center [246, 250] width 41 height 19
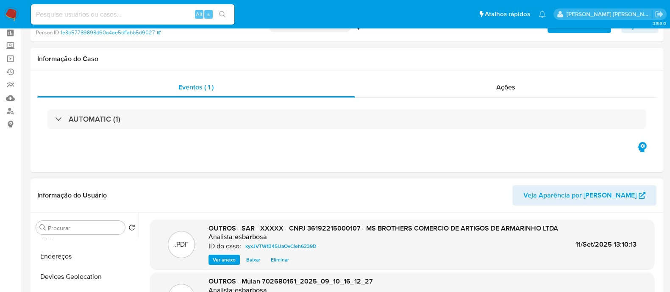
scroll to position [0, 0]
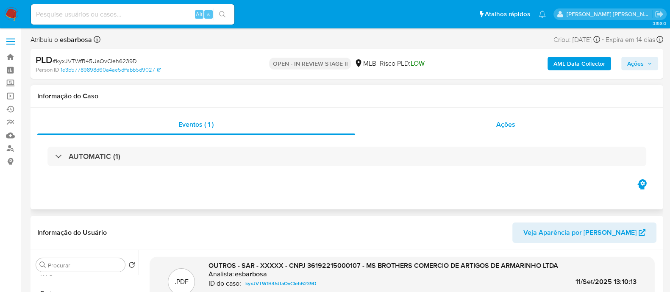
click at [390, 129] on div "Ações" at bounding box center [506, 124] width 302 height 20
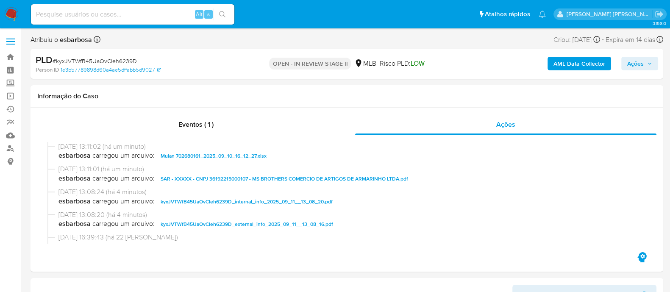
click at [633, 61] on span "Ações" at bounding box center [635, 64] width 17 height 14
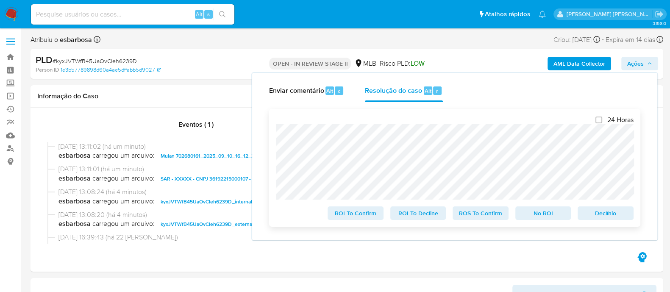
click at [493, 217] on span "ROS To Confirm" at bounding box center [481, 213] width 44 height 12
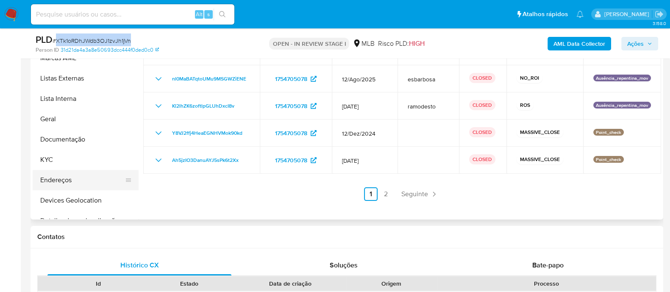
scroll to position [159, 0]
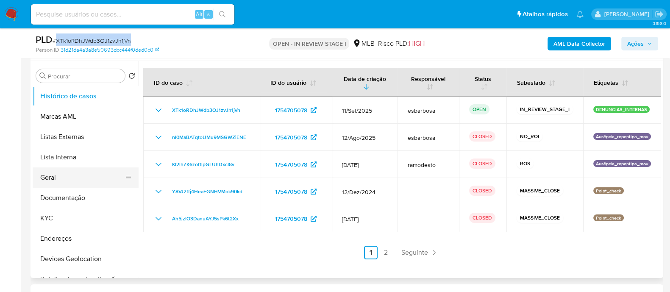
click at [62, 177] on button "Geral" at bounding box center [82, 177] width 99 height 20
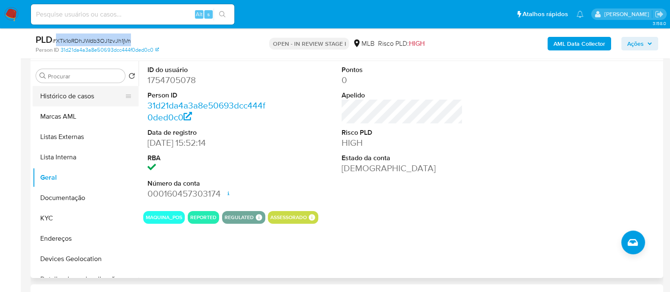
click at [89, 99] on button "Histórico de casos" at bounding box center [82, 96] width 99 height 20
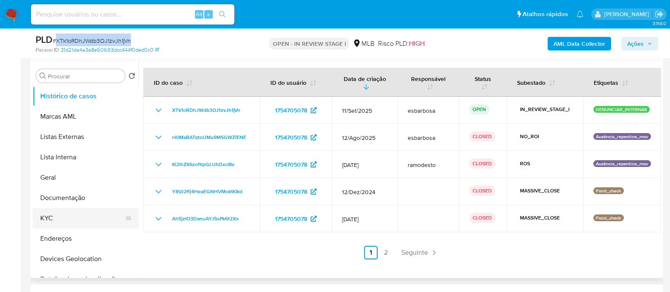
click at [66, 220] on button "KYC" at bounding box center [82, 218] width 99 height 20
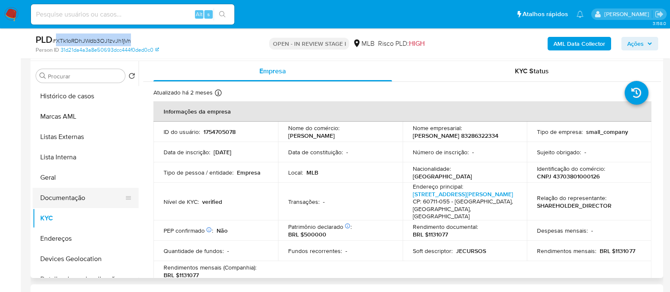
click at [96, 200] on button "Documentação" at bounding box center [82, 198] width 99 height 20
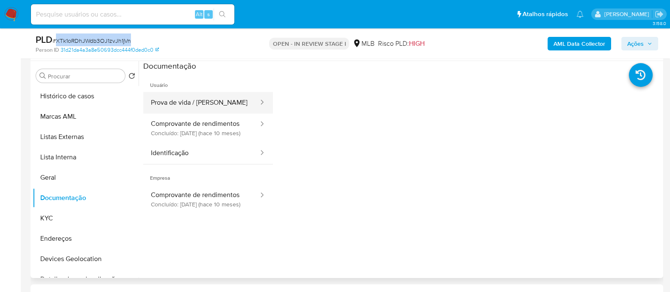
click at [183, 101] on button "Prova de vida / [PERSON_NAME]" at bounding box center [201, 103] width 116 height 22
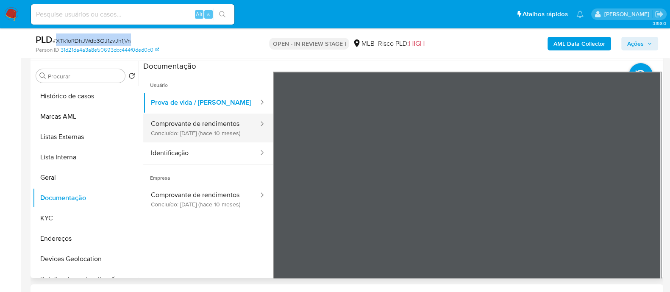
click at [212, 128] on button "Comprovante de rendimentos Concluído: [DATE] (hace 10 meses)" at bounding box center [201, 128] width 116 height 29
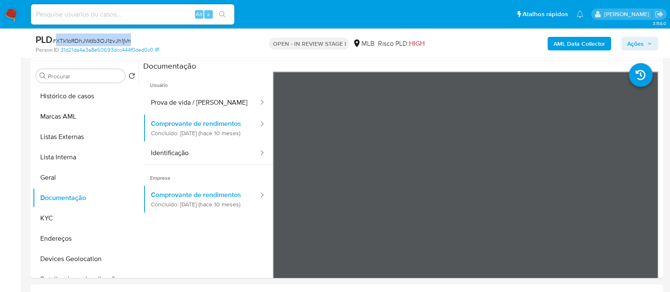
click at [119, 39] on span "# XTk1oRDhJWdb3OJ1zvJh1jVn" at bounding box center [92, 40] width 78 height 8
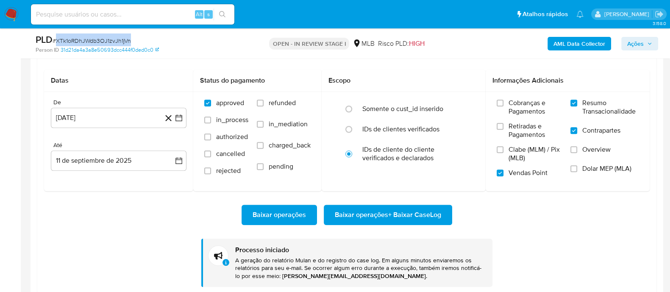
scroll to position [1007, 0]
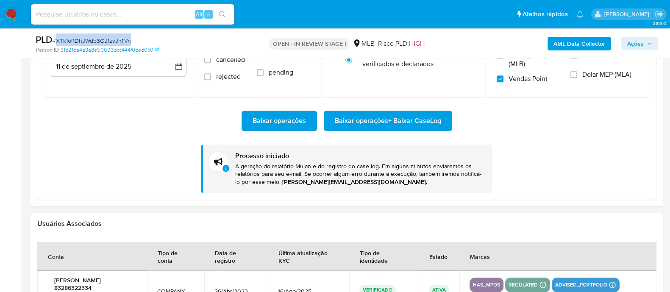
click at [387, 122] on span "Baixar operações + Baixar CaseLog" at bounding box center [388, 120] width 106 height 19
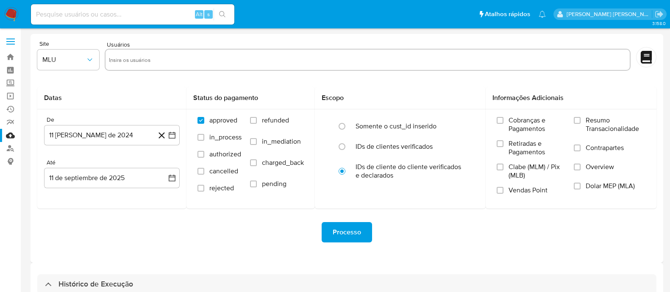
select select "10"
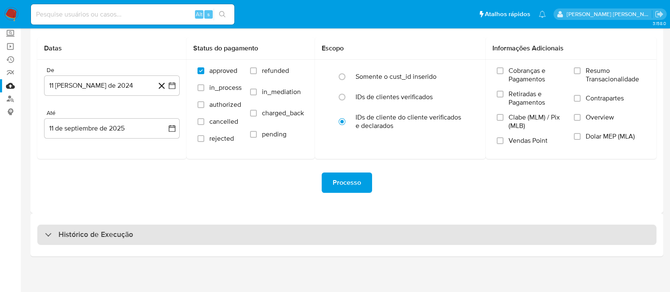
click at [164, 232] on div "Histórico de Execução" at bounding box center [346, 235] width 619 height 20
select select "10"
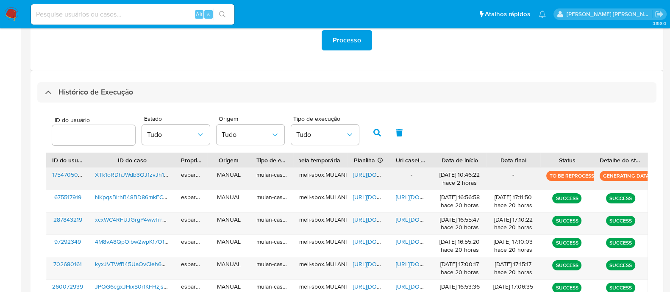
scroll to position [209, 0]
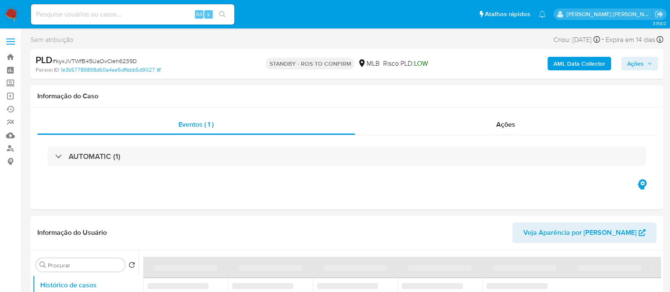
select select "10"
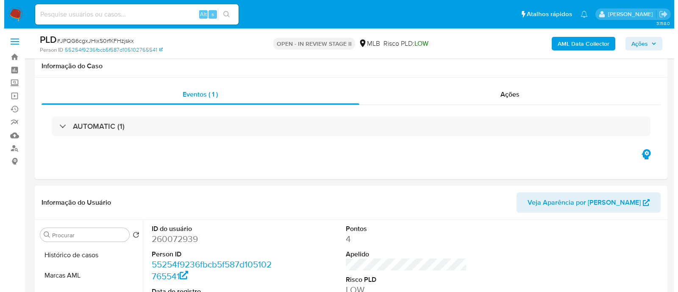
scroll to position [159, 0]
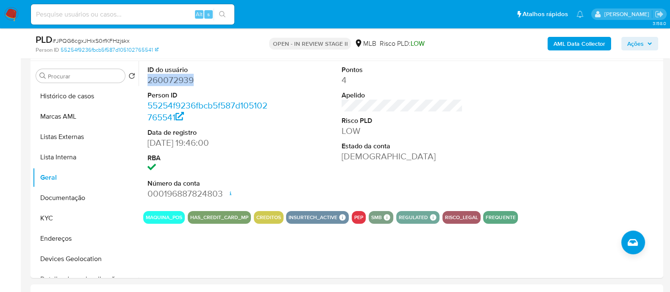
click at [564, 47] on b "AML Data Collector" at bounding box center [580, 44] width 52 height 14
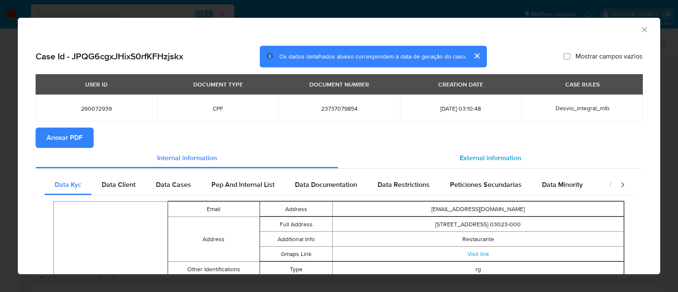
click at [485, 156] on span "External information" at bounding box center [490, 158] width 61 height 10
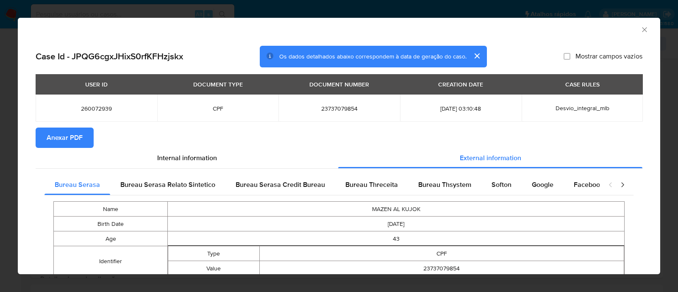
drag, startPoint x: 65, startPoint y: 136, endPoint x: 277, endPoint y: 146, distance: 212.7
click at [66, 136] on span "Anexar PDF" at bounding box center [65, 137] width 36 height 19
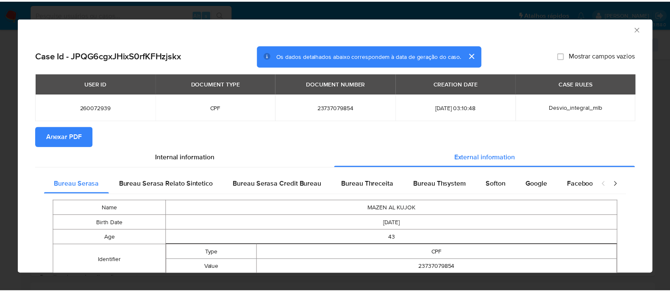
scroll to position [0, 0]
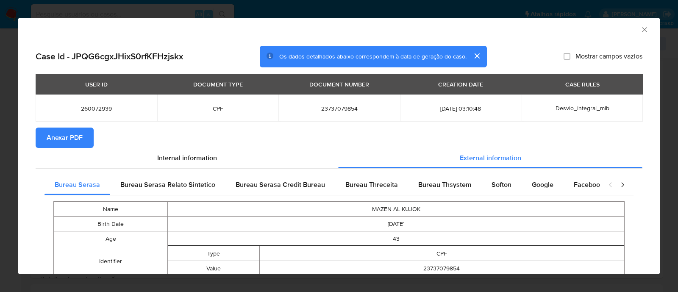
click at [641, 31] on icon "Fechar a janela" at bounding box center [645, 29] width 8 height 8
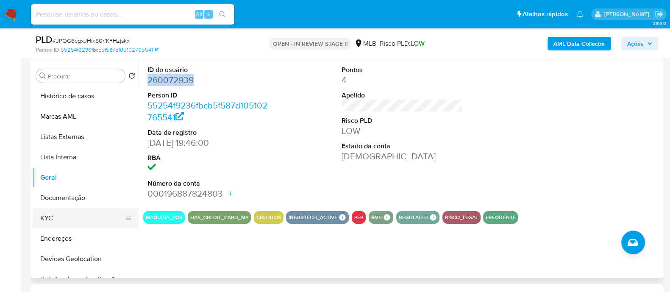
click at [61, 219] on button "KYC" at bounding box center [82, 218] width 99 height 20
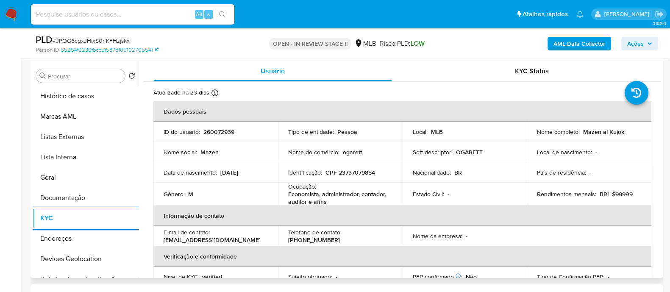
click at [358, 174] on p "CPF 23737079854" at bounding box center [351, 173] width 50 height 8
copy p "23737079854"
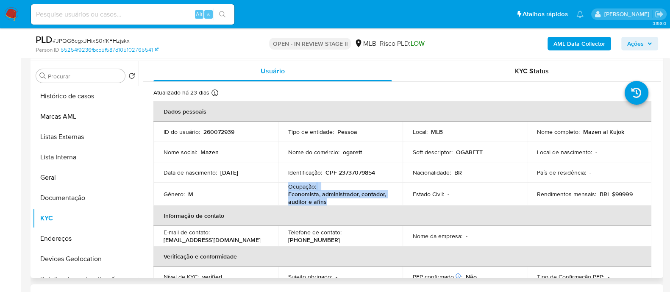
drag, startPoint x: 329, startPoint y: 199, endPoint x: 287, endPoint y: 187, distance: 43.5
click at [287, 187] on td "Ocupação : Economista, administrador, contador, auditor e afins" at bounding box center [340, 194] width 125 height 23
copy div "Ocupação : Economista, administrador, contador, auditor e afins"
click at [64, 201] on button "Documentação" at bounding box center [82, 198] width 99 height 20
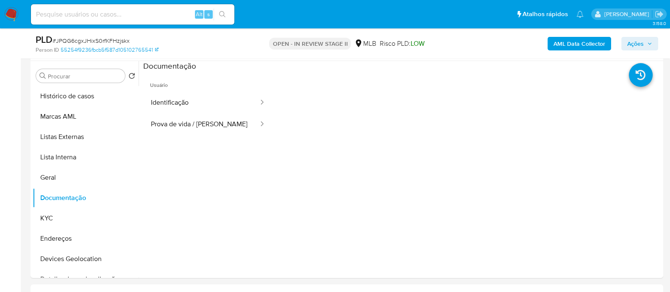
click at [180, 105] on button "Identificação" at bounding box center [201, 103] width 116 height 22
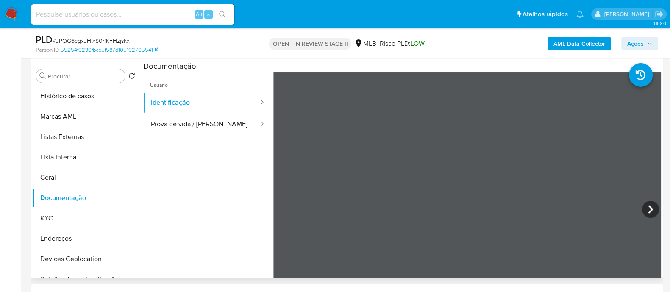
scroll to position [10, 0]
click at [201, 126] on button "Prova de vida / [PERSON_NAME]" at bounding box center [201, 125] width 116 height 22
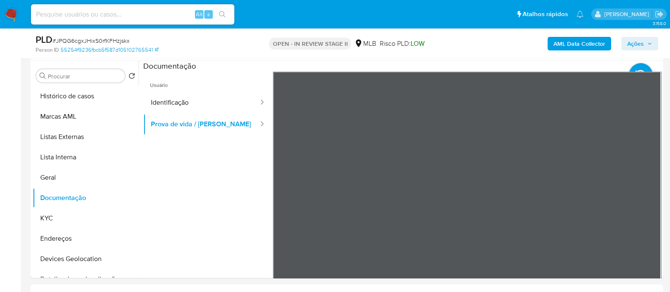
drag, startPoint x: 637, startPoint y: 41, endPoint x: 541, endPoint y: 50, distance: 96.7
click at [636, 41] on span "Ações" at bounding box center [635, 44] width 17 height 14
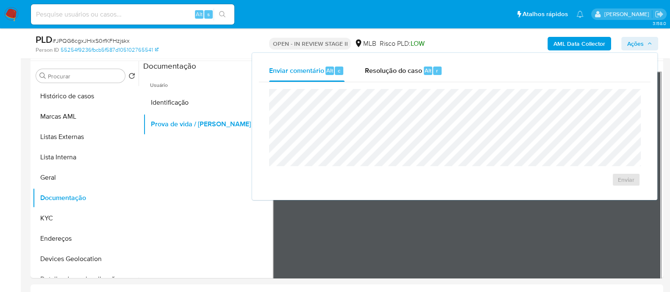
drag, startPoint x: 394, startPoint y: 74, endPoint x: 396, endPoint y: 86, distance: 12.5
click at [394, 75] on div "Resolução do caso Alt r" at bounding box center [404, 71] width 78 height 22
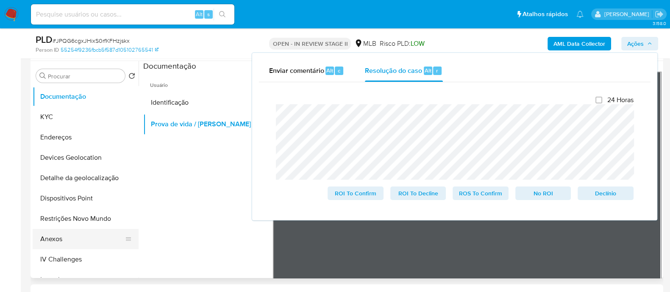
scroll to position [106, 0]
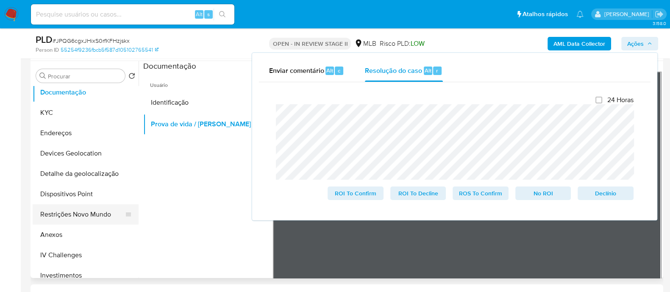
click at [70, 217] on button "Restrições Novo Mundo" at bounding box center [82, 214] width 99 height 20
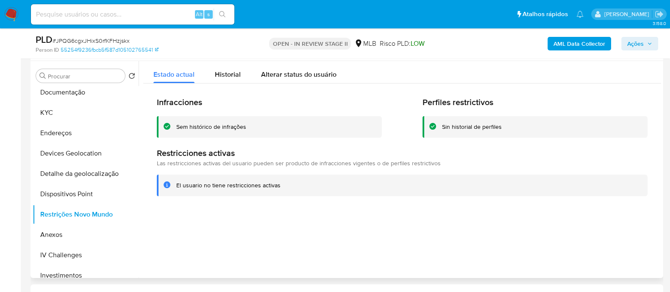
click at [204, 126] on div "Sem histórico de infrações" at bounding box center [211, 127] width 70 height 8
click at [267, 235] on div at bounding box center [400, 169] width 523 height 217
click at [68, 240] on button "Anexos" at bounding box center [82, 235] width 99 height 20
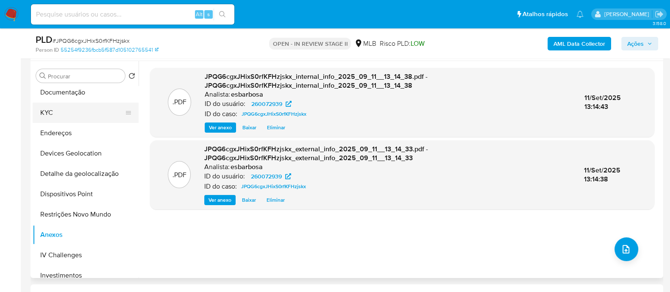
click at [61, 113] on button "KYC" at bounding box center [82, 113] width 99 height 20
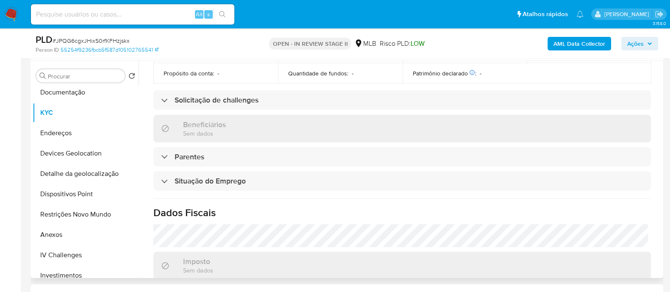
scroll to position [371, 0]
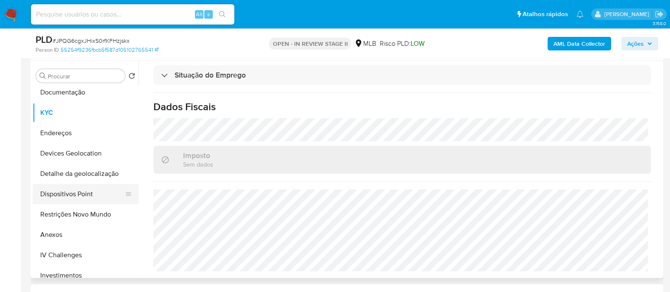
click at [81, 192] on button "Dispositivos Point" at bounding box center [82, 194] width 99 height 20
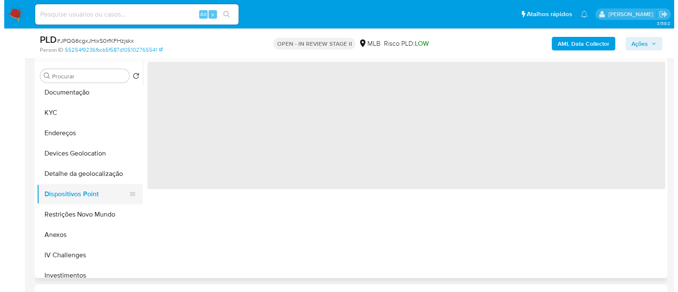
scroll to position [0, 0]
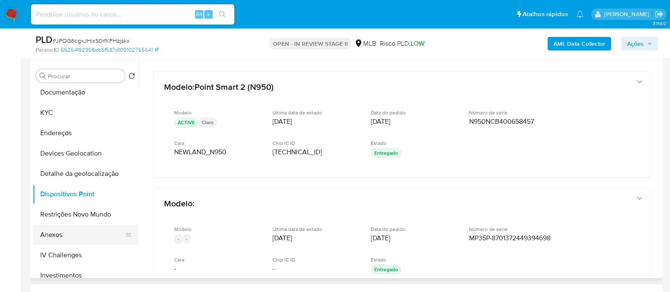
click at [54, 234] on button "Anexos" at bounding box center [82, 235] width 99 height 20
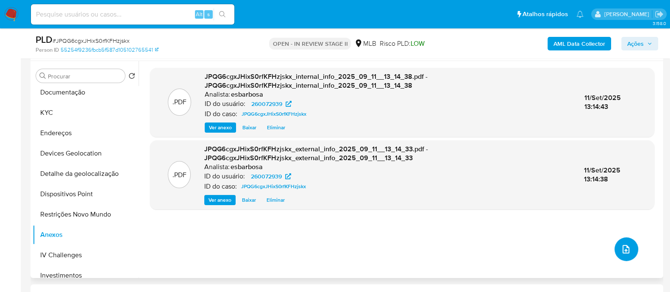
click at [630, 252] on button "upload-file" at bounding box center [627, 249] width 24 height 24
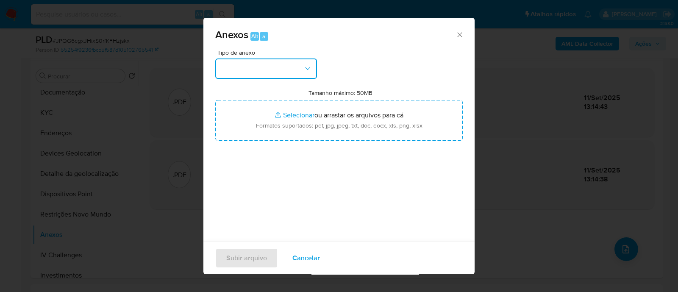
click at [293, 71] on button "button" at bounding box center [266, 69] width 102 height 20
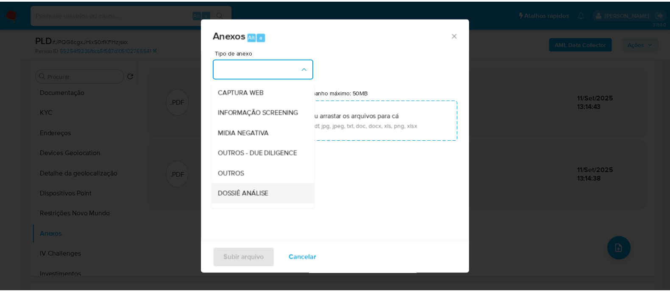
scroll to position [131, 0]
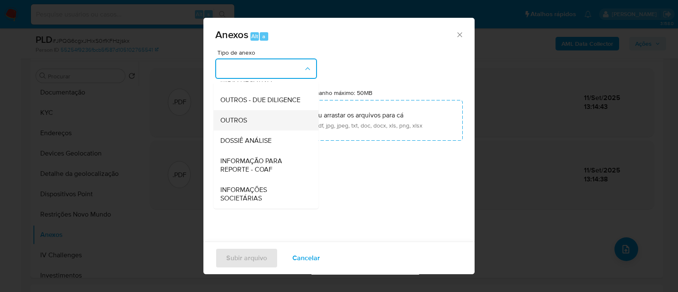
click at [241, 123] on span "OUTROS" at bounding box center [233, 120] width 27 height 8
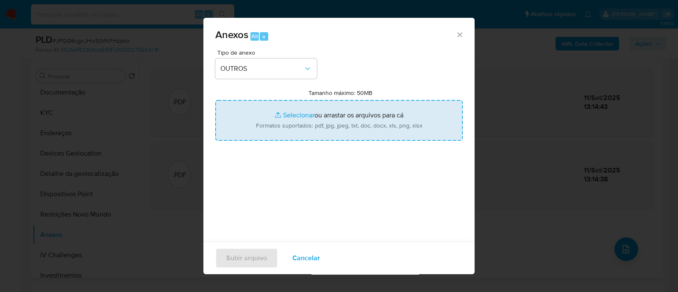
click at [288, 115] on input "Tamanho máximo: 50MB Selecionar arquivos" at bounding box center [339, 120] width 248 height 41
type input "C:\fakepath\SAR - XXXXX - CPF 23737079854 - MAZEN AL KUJOK.pdf"
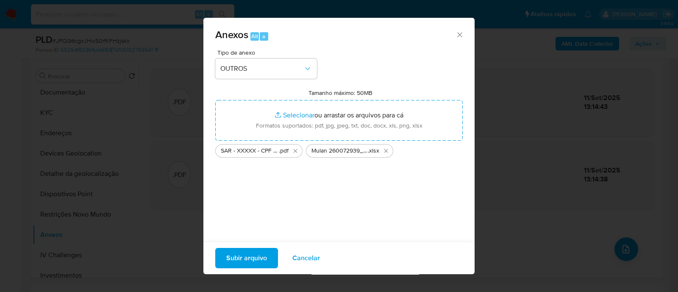
click at [246, 253] on span "Subir arquivo" at bounding box center [246, 258] width 41 height 19
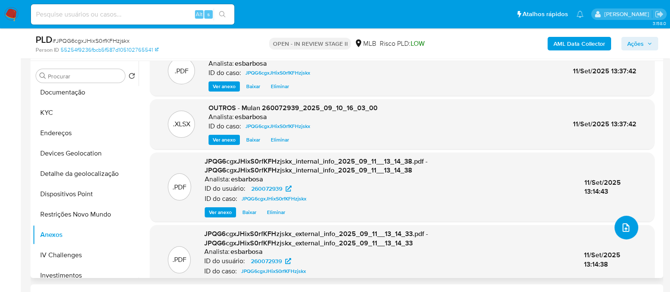
scroll to position [0, 0]
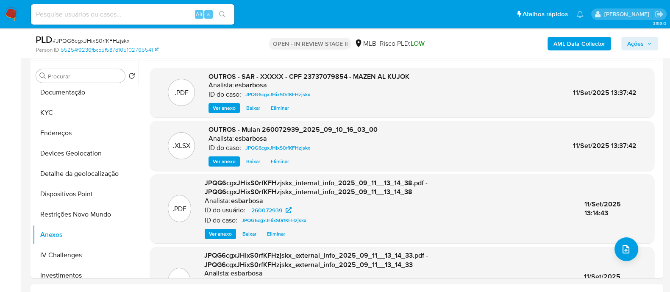
click at [630, 43] on span "Ações" at bounding box center [635, 44] width 17 height 14
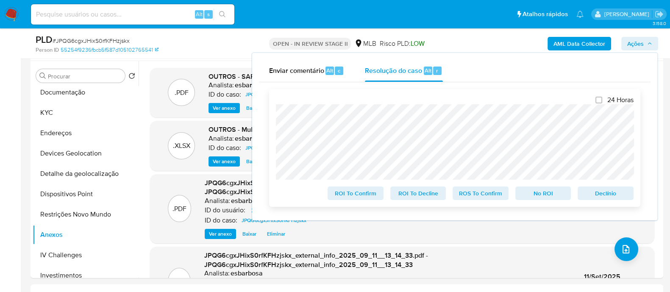
click at [486, 199] on span "ROS To Confirm" at bounding box center [481, 193] width 44 height 12
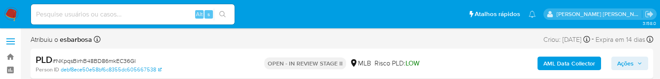
select select "10"
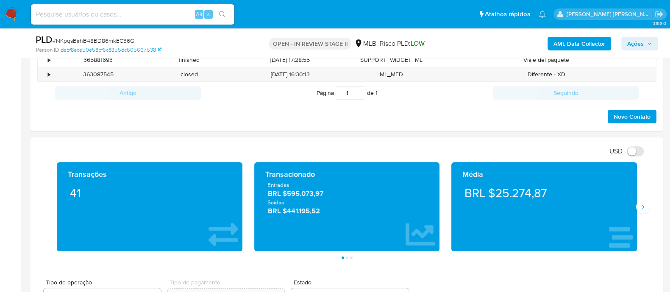
scroll to position [477, 0]
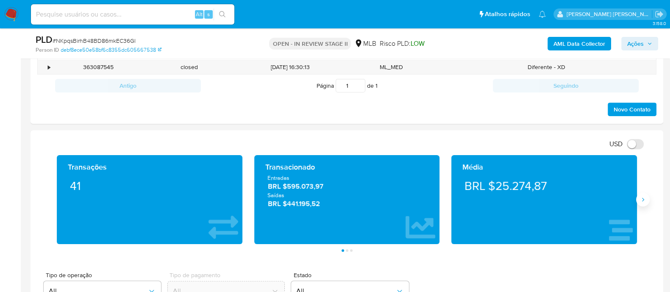
click at [643, 79] on icon "Siguiente" at bounding box center [643, 199] width 7 height 7
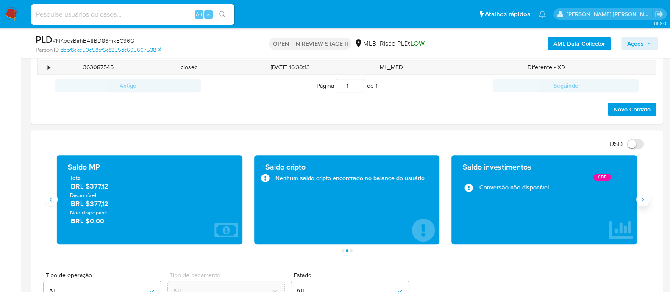
click at [646, 79] on icon "Siguiente" at bounding box center [643, 199] width 7 height 7
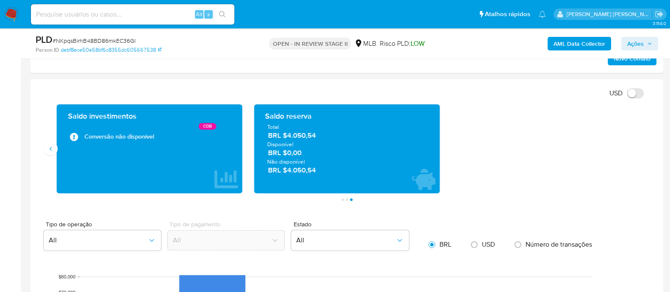
scroll to position [530, 0]
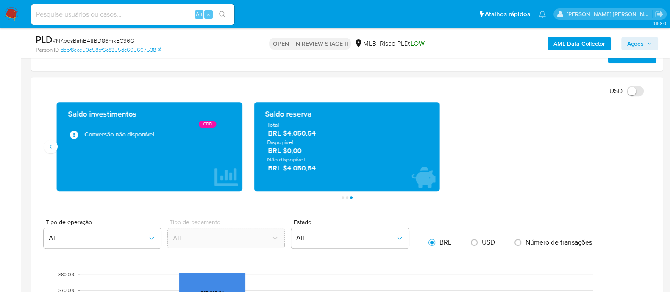
click at [95, 40] on span "# NKpqsBirhB48BD86mkEC36Gl" at bounding box center [94, 40] width 83 height 8
copy span "NKpqsBirhB48BD86mkEC36Gl"
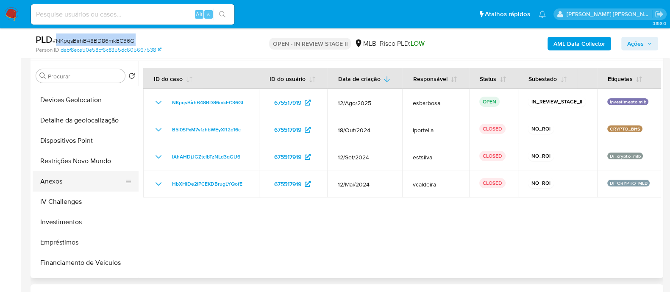
scroll to position [159, 0]
click at [59, 79] on button "Anexos" at bounding box center [82, 182] width 99 height 20
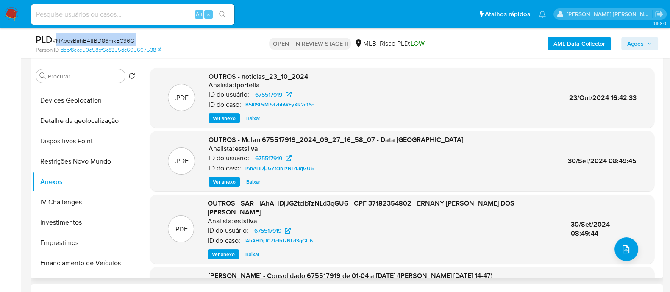
click at [223, 79] on span "Ver anexo" at bounding box center [223, 254] width 23 height 8
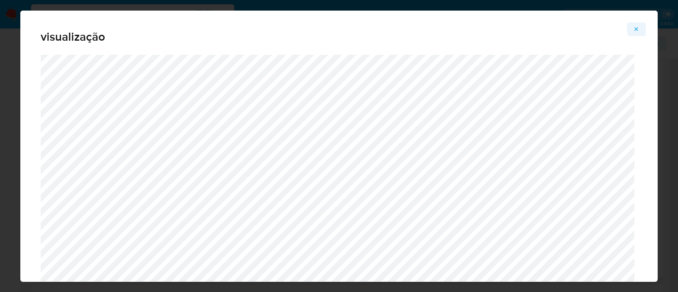
click at [640, 29] on button "Attachment preview" at bounding box center [636, 29] width 19 height 14
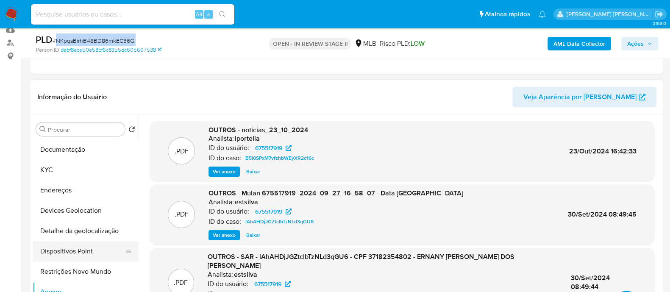
scroll to position [53, 0]
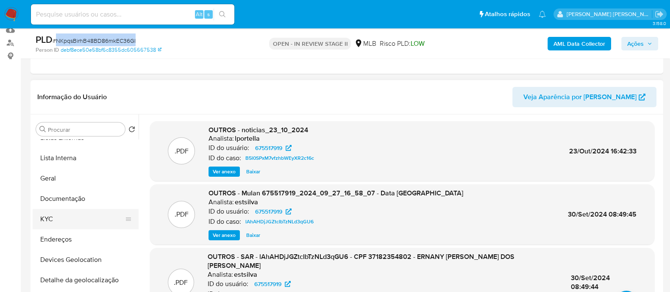
click at [58, 79] on button "KYC" at bounding box center [82, 219] width 99 height 20
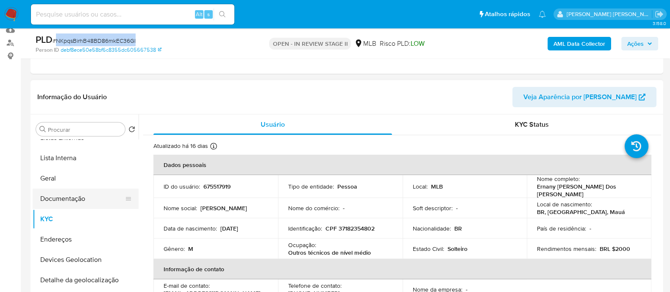
click at [77, 79] on button "Documentação" at bounding box center [82, 199] width 99 height 20
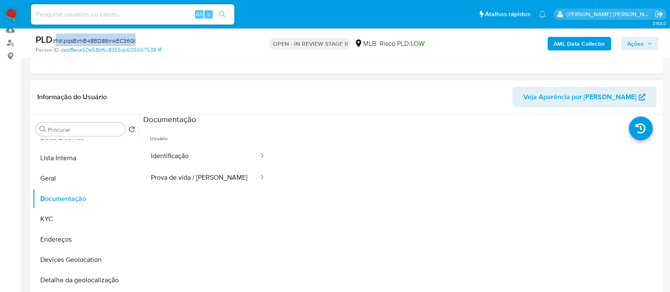
scroll to position [159, 0]
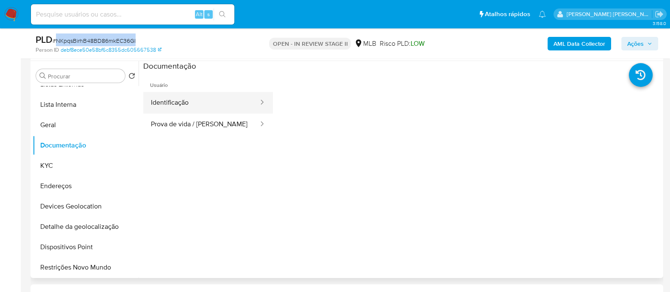
click at [207, 79] on button "Identificação" at bounding box center [201, 103] width 116 height 22
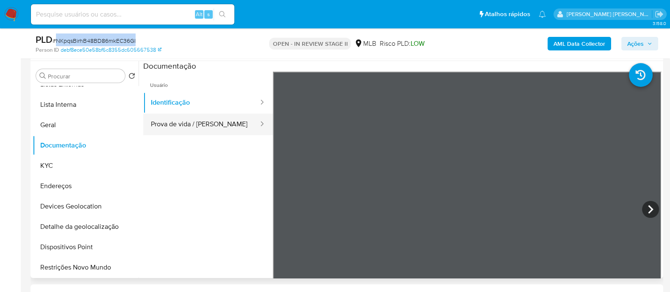
click at [177, 79] on button "Prova de vida / Selfie" at bounding box center [201, 125] width 116 height 22
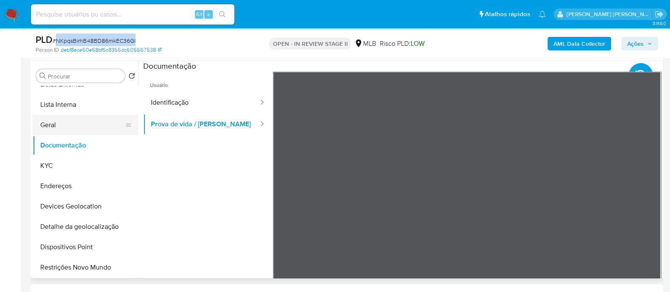
click at [75, 79] on button "Geral" at bounding box center [82, 125] width 99 height 20
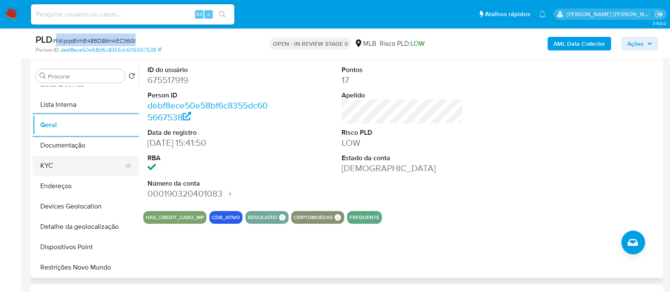
click at [64, 79] on button "KYC" at bounding box center [82, 166] width 99 height 20
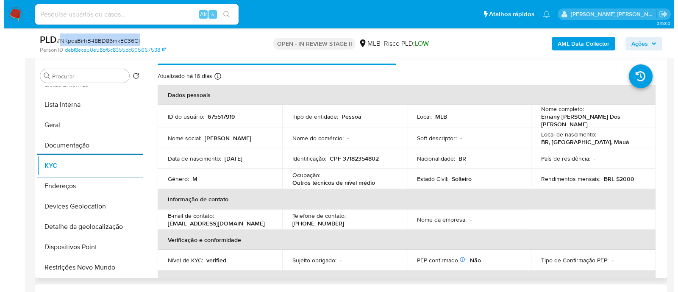
scroll to position [0, 0]
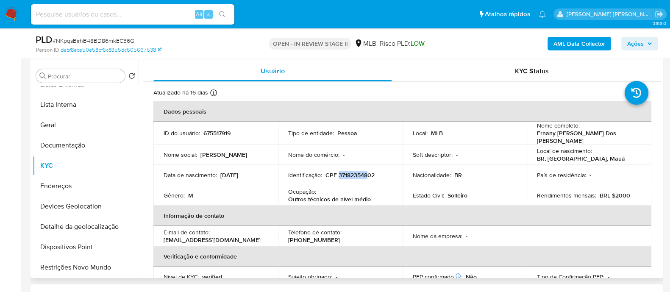
drag, startPoint x: 367, startPoint y: 176, endPoint x: 338, endPoint y: 176, distance: 28.8
click at [338, 79] on p "CPF 37182354802" at bounding box center [350, 175] width 49 height 8
copy p "371823548"
drag, startPoint x: 557, startPoint y: 142, endPoint x: 532, endPoint y: 136, distance: 26.2
click at [532, 79] on td "Nome completo : Ernany Augusto Rodrigues Dos Santos" at bounding box center [589, 133] width 125 height 23
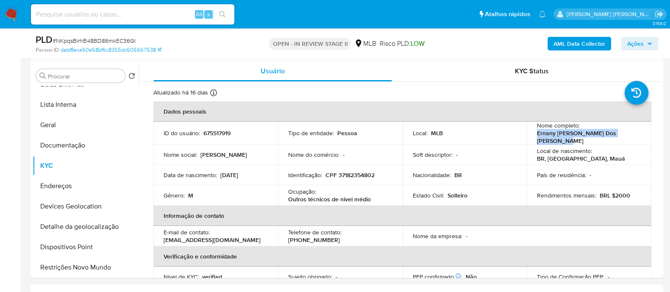
copy p "Ernany Augusto Rodrigues Dos Santos"
click at [572, 41] on b "AML Data Collector" at bounding box center [580, 44] width 52 height 14
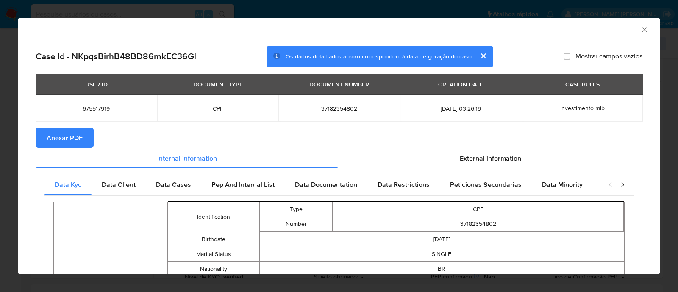
click at [64, 79] on span "Anexar PDF" at bounding box center [65, 137] width 36 height 19
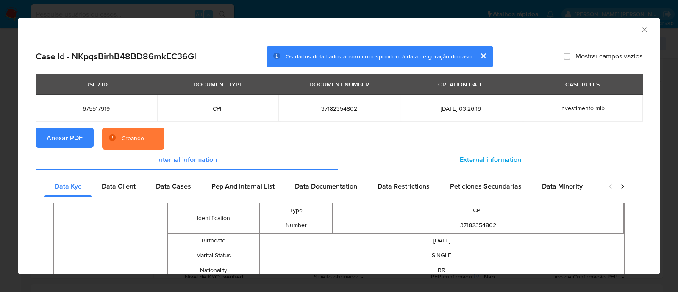
click at [482, 79] on span "External information" at bounding box center [490, 160] width 61 height 10
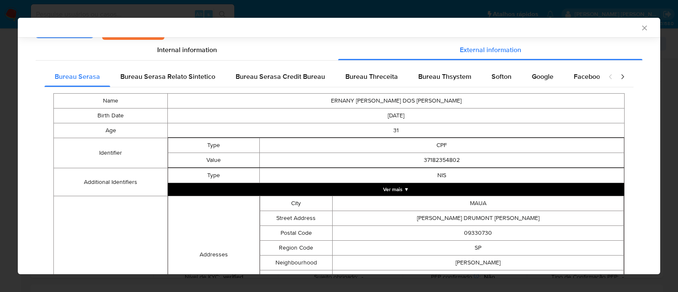
scroll to position [55, 0]
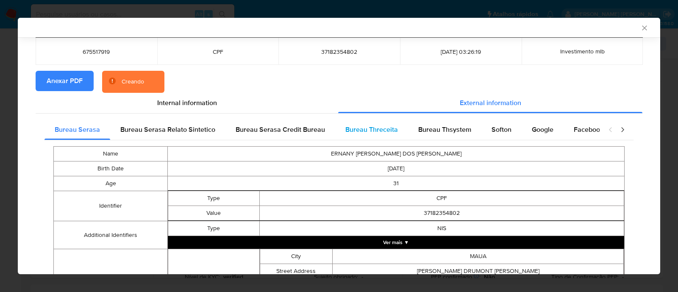
click at [388, 79] on span "Bureau Threceita" at bounding box center [372, 130] width 53 height 10
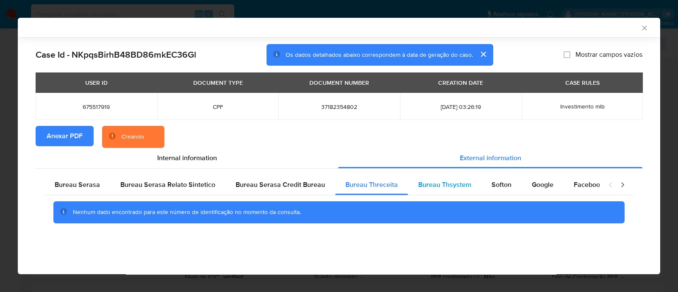
click at [447, 79] on span "Bureau Thsystem" at bounding box center [444, 185] width 53 height 10
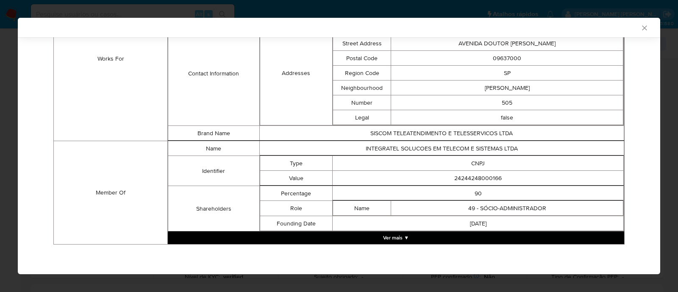
scroll to position [602, 0]
click at [477, 79] on td "24244248000166" at bounding box center [478, 178] width 291 height 15
copy td "24244248000166"
click at [389, 79] on button "Ver mais ▼" at bounding box center [396, 237] width 457 height 13
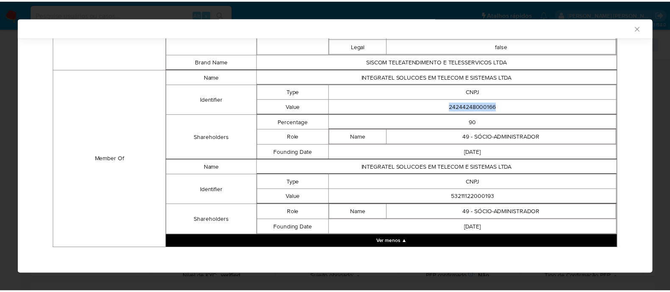
scroll to position [679, 0]
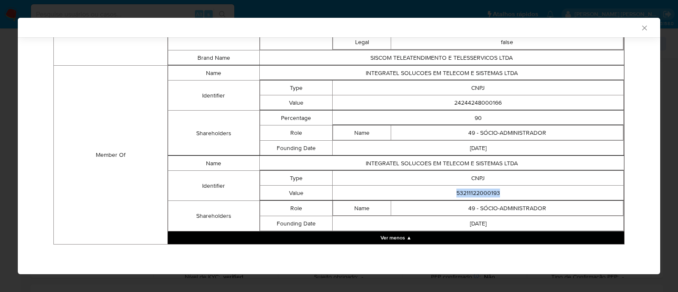
drag, startPoint x: 498, startPoint y: 192, endPoint x: 449, endPoint y: 191, distance: 49.6
click at [449, 79] on td "53211122000193" at bounding box center [478, 193] width 291 height 15
copy td "53211122000193"
click at [641, 28] on icon "Fechar a janela" at bounding box center [645, 28] width 8 height 8
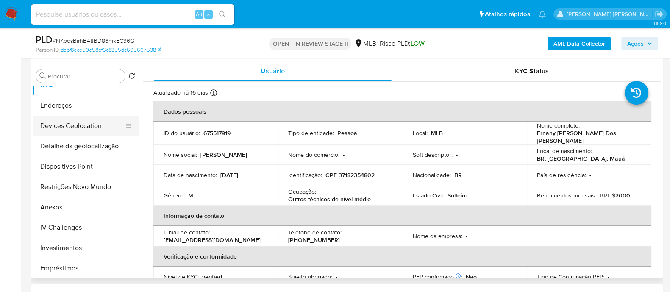
scroll to position [159, 0]
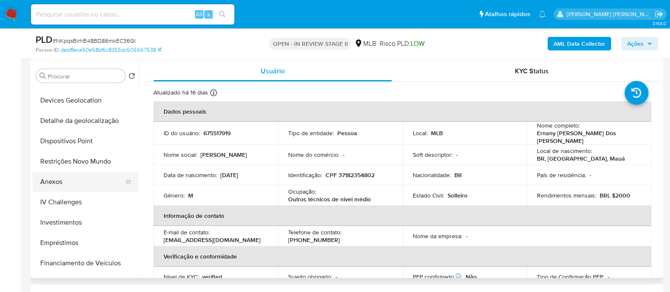
click at [53, 79] on button "Anexos" at bounding box center [82, 182] width 99 height 20
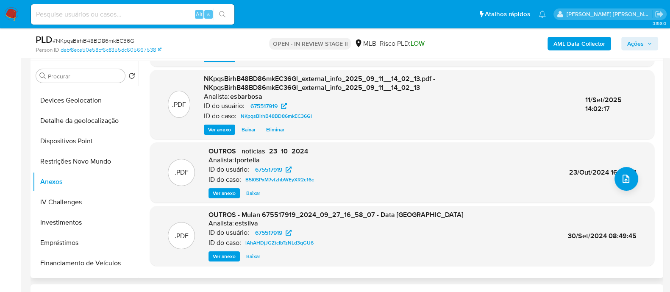
scroll to position [89, 0]
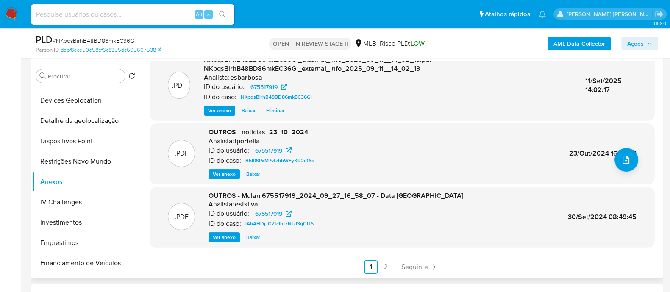
click at [230, 79] on span "Ver anexo" at bounding box center [224, 237] width 23 height 8
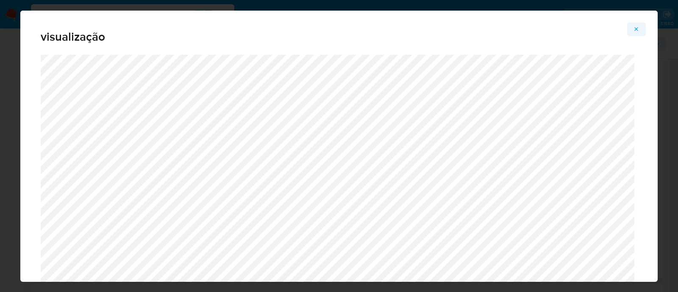
click at [640, 29] on icon "Attachment preview" at bounding box center [636, 29] width 7 height 7
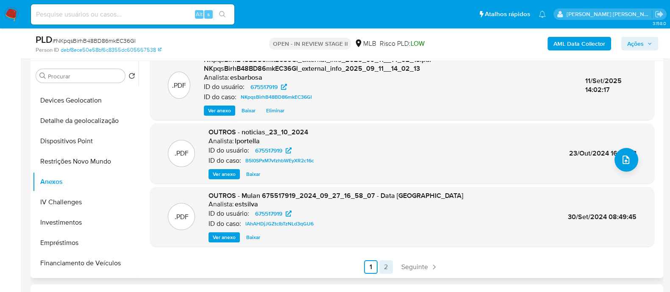
click at [384, 79] on link "2" at bounding box center [386, 267] width 14 height 14
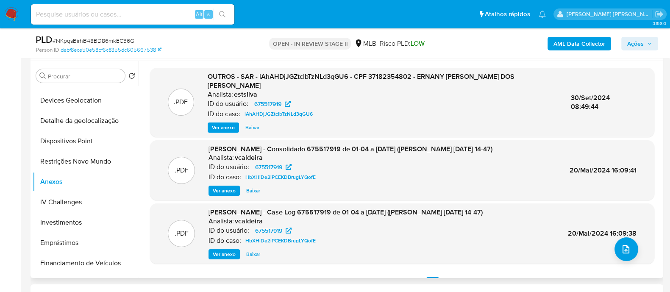
click at [229, 79] on span "Ver anexo" at bounding box center [223, 127] width 23 height 8
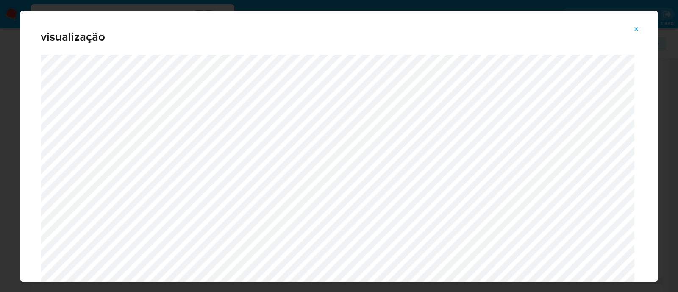
click at [636, 30] on icon "Attachment preview" at bounding box center [636, 29] width 7 height 7
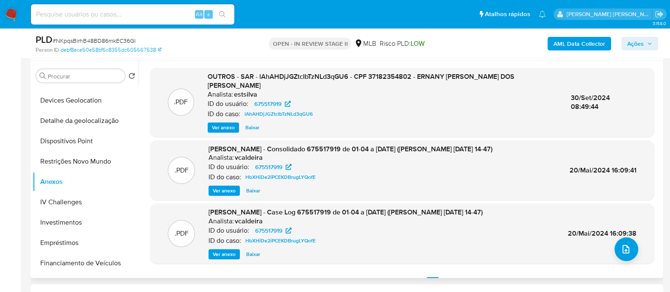
drag, startPoint x: 638, startPoint y: 42, endPoint x: 569, endPoint y: 50, distance: 69.1
click at [637, 42] on span "Ações" at bounding box center [635, 44] width 17 height 14
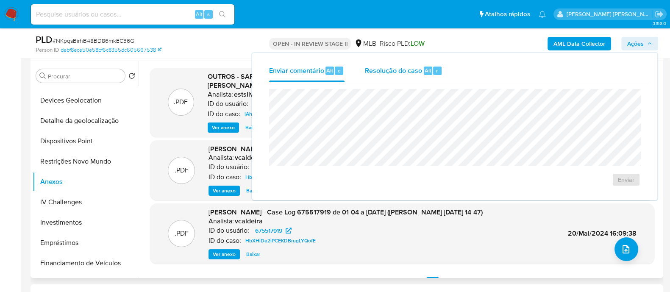
click at [401, 72] on span "Resolução do caso" at bounding box center [393, 70] width 57 height 10
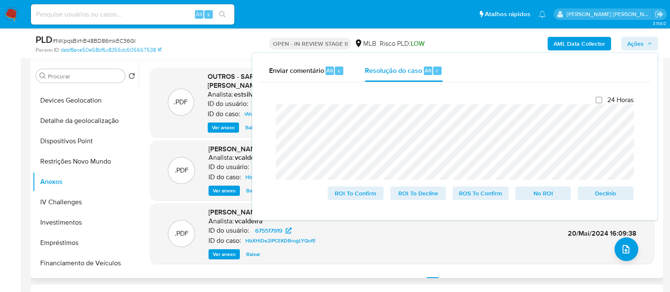
click at [264, 79] on div "Fechamento do caso 24 Horas ROI To Confirm ROI To Decline ROS To Confirm No ROI…" at bounding box center [455, 147] width 392 height 131
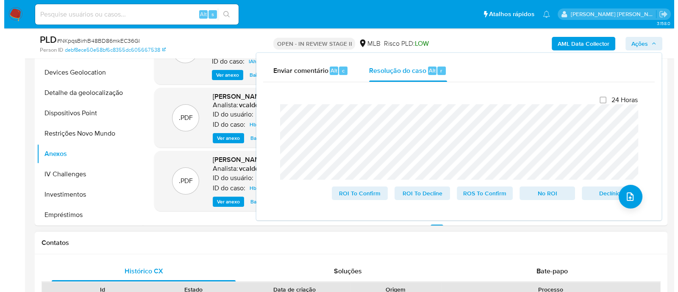
scroll to position [159, 0]
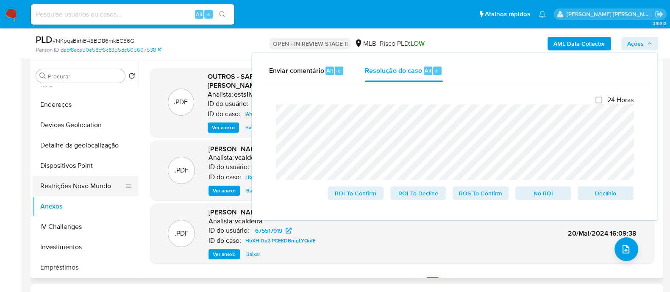
click at [89, 79] on button "Restrições Novo Mundo" at bounding box center [82, 186] width 99 height 20
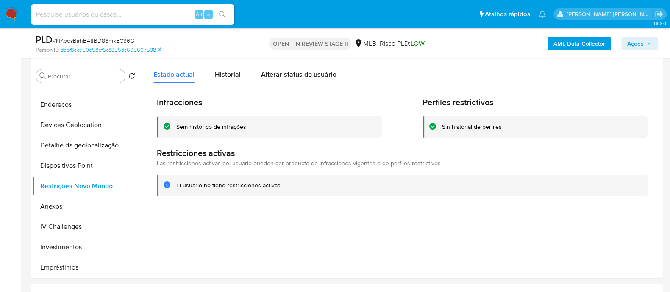
click at [203, 79] on div "Sem histórico de infrações" at bounding box center [211, 127] width 70 height 8
click at [79, 79] on button "Devices Geolocation" at bounding box center [82, 125] width 99 height 20
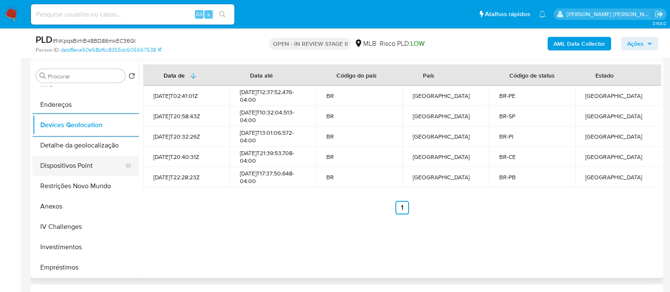
click at [78, 79] on button "Dispositivos Point" at bounding box center [82, 166] width 99 height 20
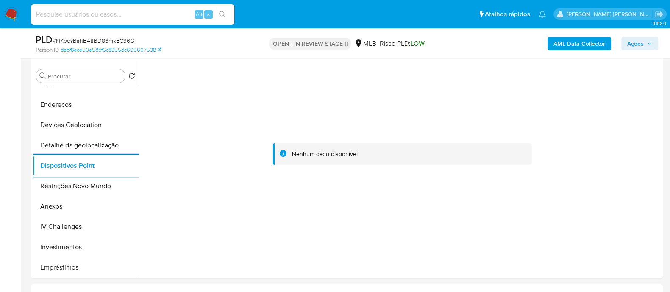
drag, startPoint x: 97, startPoint y: 181, endPoint x: 365, endPoint y: 53, distance: 297.0
click at [96, 79] on button "Restrições Novo Mundo" at bounding box center [86, 186] width 106 height 20
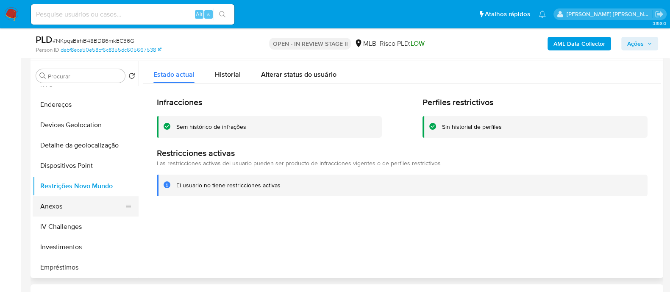
click at [69, 79] on button "Anexos" at bounding box center [82, 206] width 99 height 20
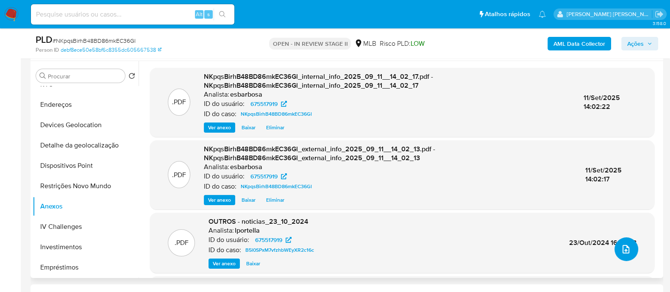
click at [623, 79] on icon "upload-file" at bounding box center [626, 249] width 10 height 10
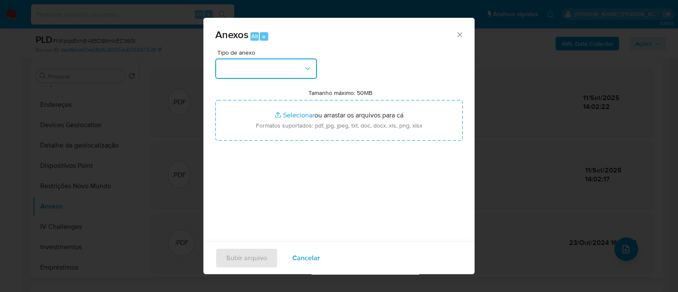
click at [288, 72] on button "button" at bounding box center [266, 69] width 102 height 20
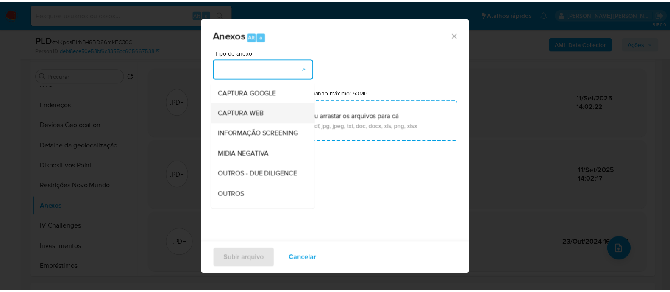
scroll to position [106, 0]
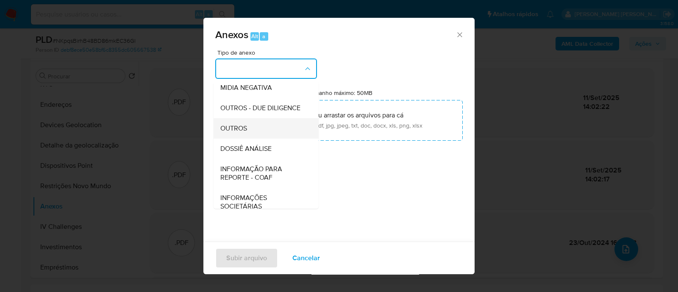
click at [242, 79] on span "OUTROS" at bounding box center [233, 128] width 27 height 8
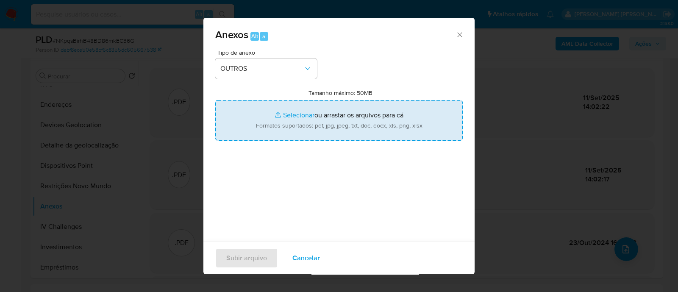
click at [291, 79] on input "Tamanho máximo: 50MB Selecionar arquivos" at bounding box center [339, 120] width 248 height 41
type input "C:\fakepath\Declinio SAR - NKpqsBirhB48BD86mkEC36Gl - CPF 37182354802 - ERNANY …"
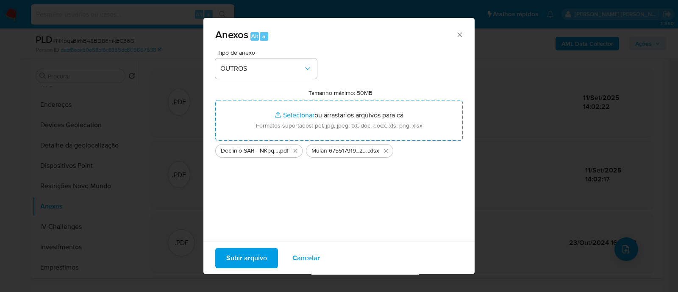
click at [242, 79] on span "Subir arquivo" at bounding box center [246, 258] width 41 height 19
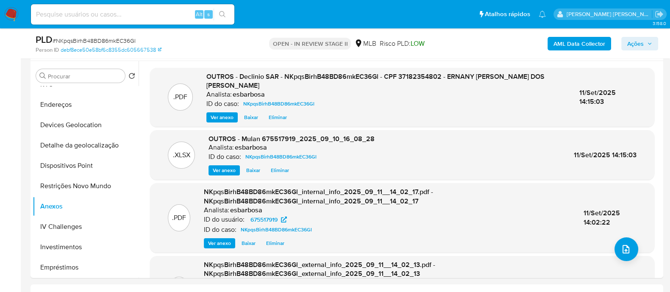
click at [630, 45] on span "Ações" at bounding box center [635, 44] width 17 height 14
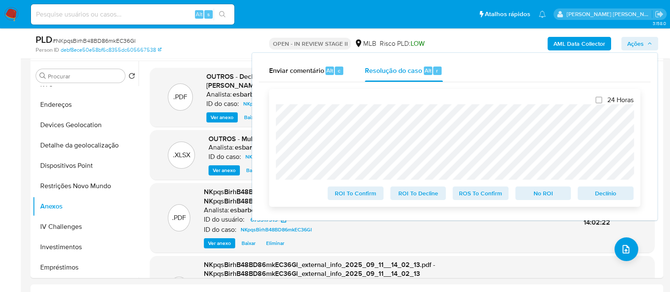
click at [531, 79] on span "No ROI" at bounding box center [543, 193] width 44 height 12
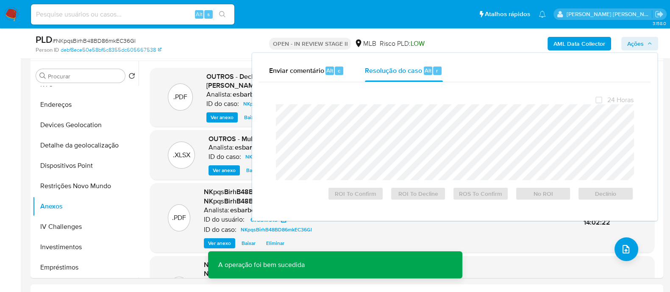
click at [104, 41] on span "# NKpqsBirhB48BD86mkEC36Gl" at bounding box center [94, 40] width 83 height 8
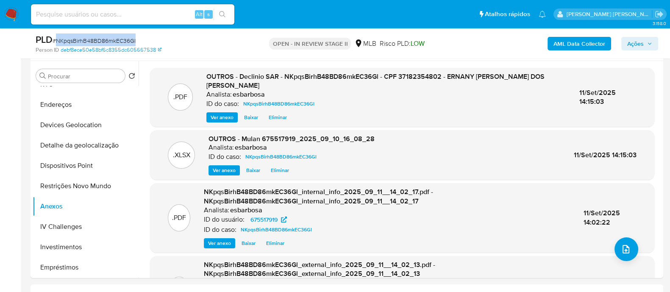
click at [104, 41] on span "# NKpqsBirhB48BD86mkEC36Gl" at bounding box center [94, 40] width 83 height 8
copy span "NKpqsBirhB48BD86mkEC36Gl"
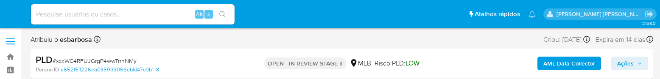
select select "10"
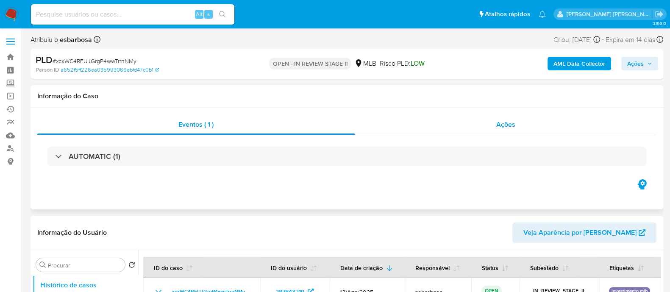
click at [411, 79] on div "Ações" at bounding box center [506, 124] width 302 height 20
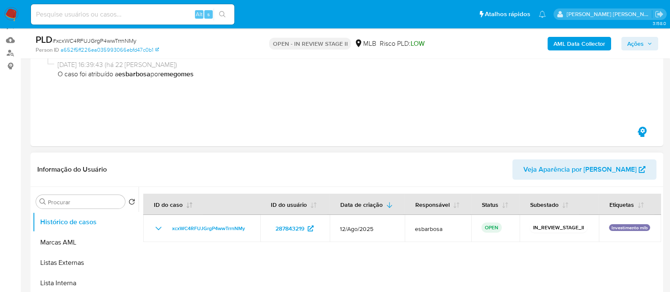
scroll to position [159, 0]
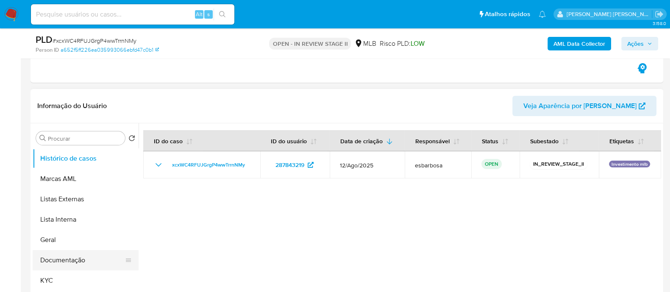
click at [72, 79] on button "Documentação" at bounding box center [82, 260] width 99 height 20
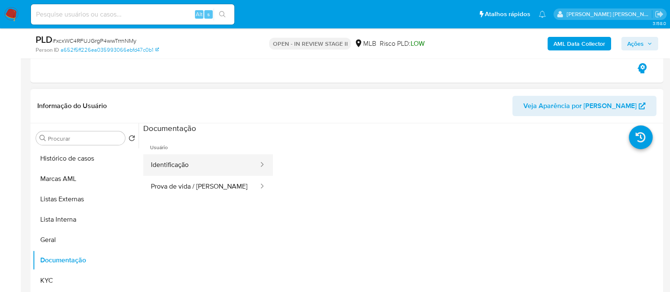
click at [173, 79] on button "Identificação" at bounding box center [201, 165] width 116 height 22
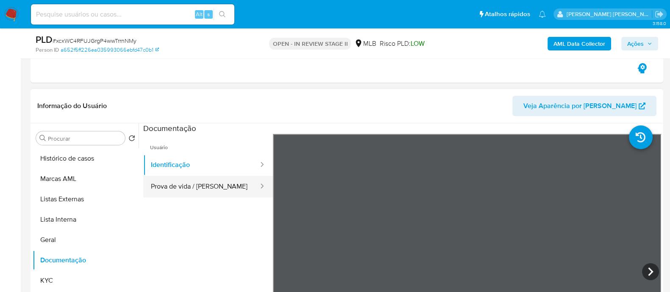
click at [200, 79] on button "Prova de vida / Selfie" at bounding box center [201, 187] width 116 height 22
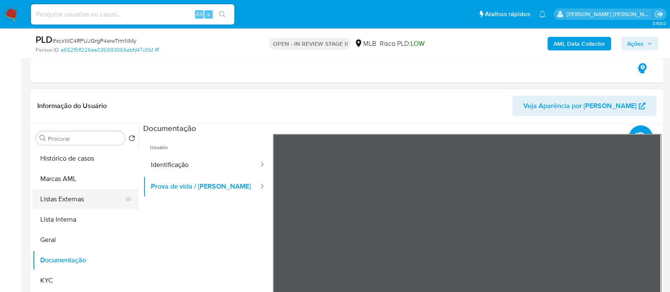
scroll to position [53, 0]
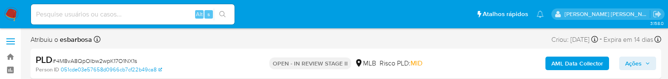
select select "10"
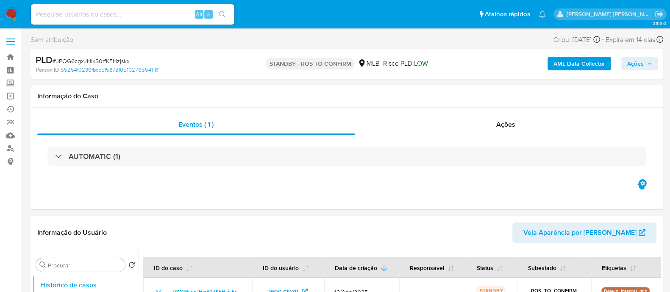
select select "10"
click at [426, 128] on div "Ações" at bounding box center [506, 124] width 302 height 20
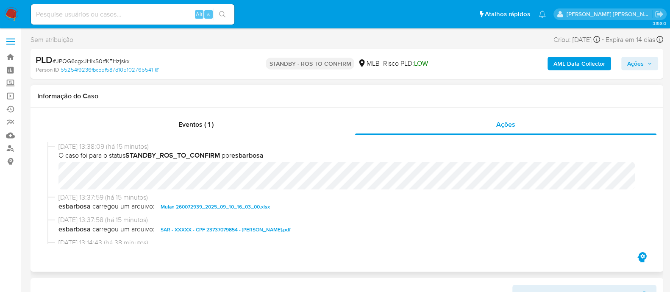
scroll to position [53, 0]
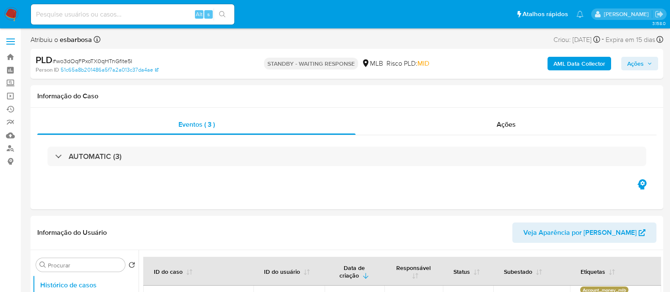
select select "10"
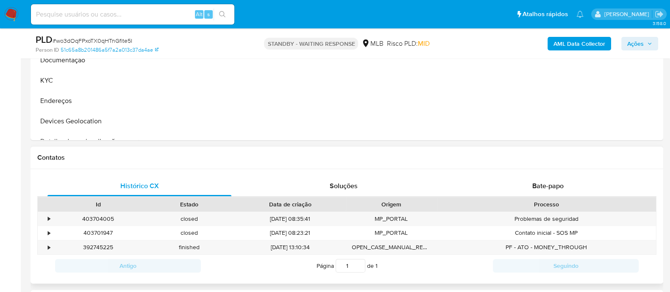
scroll to position [371, 0]
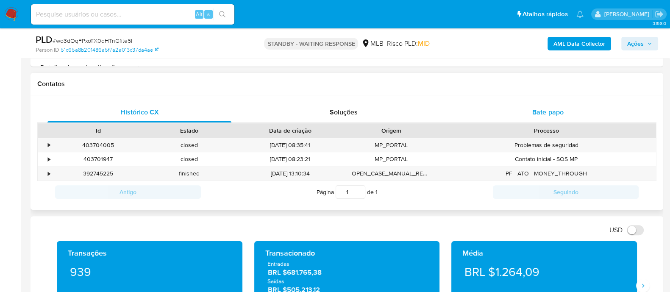
click at [498, 117] on div "Bate-papo" at bounding box center [548, 112] width 184 height 20
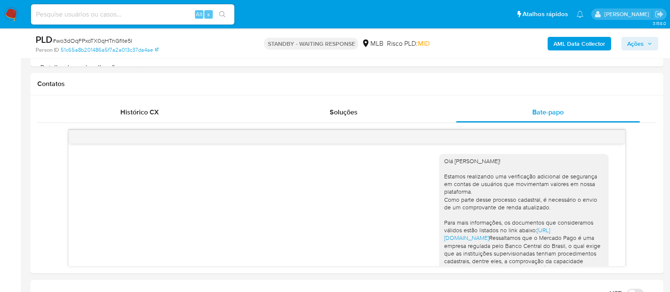
scroll to position [126, 0]
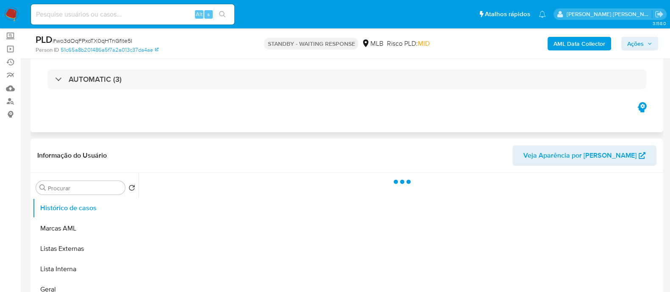
scroll to position [159, 0]
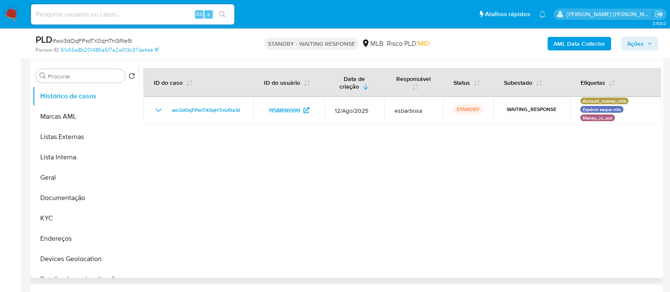
select select "10"
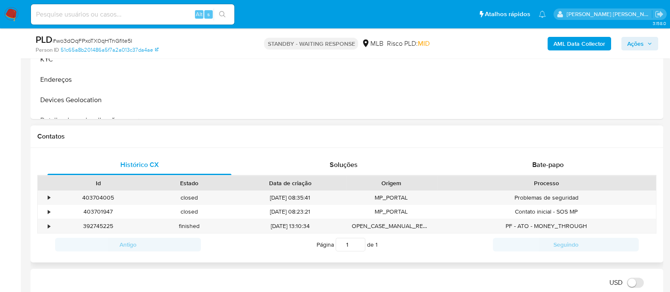
scroll to position [318, 0]
click at [496, 162] on div "Bate-papo" at bounding box center [548, 165] width 184 height 20
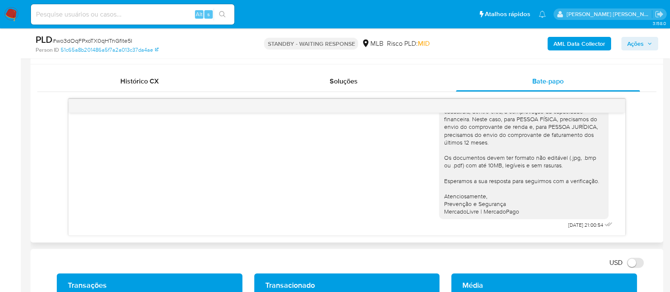
scroll to position [424, 0]
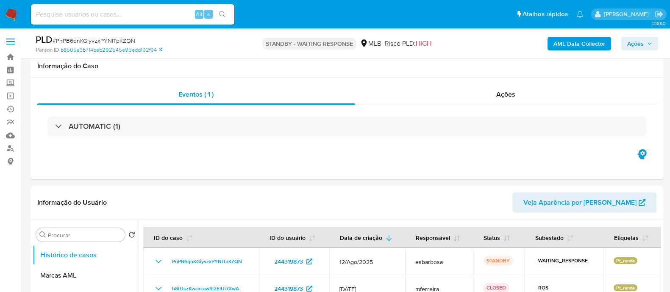
select select "10"
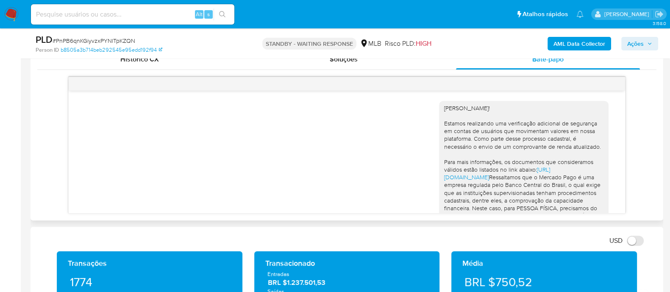
scroll to position [119, 0]
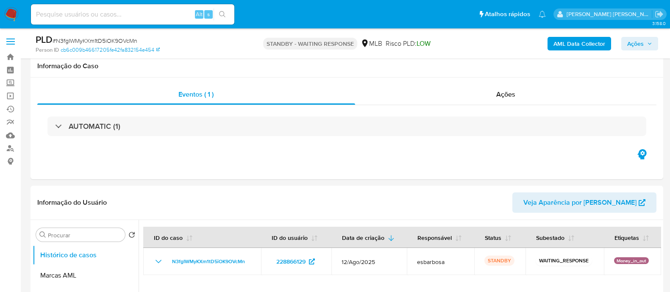
select select "10"
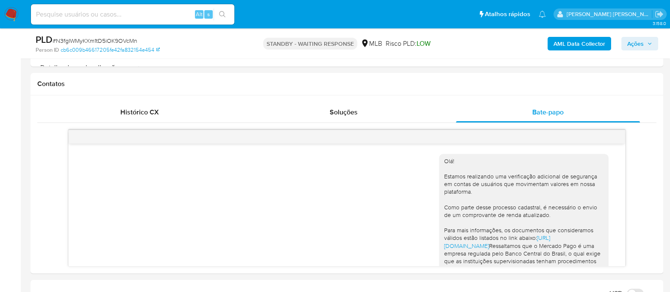
scroll to position [157, 0]
